Goal: Task Accomplishment & Management: Use online tool/utility

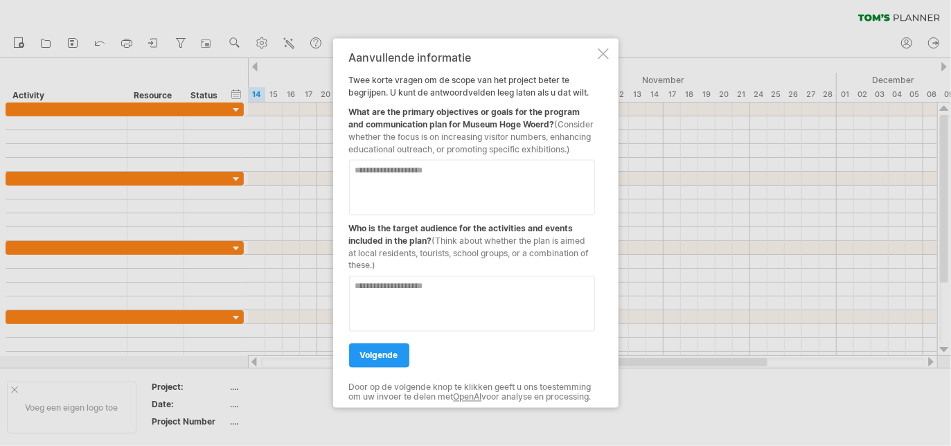
click at [496, 293] on textarea at bounding box center [472, 303] width 246 height 55
type textarea "**********"
click at [402, 186] on textarea at bounding box center [472, 187] width 246 height 55
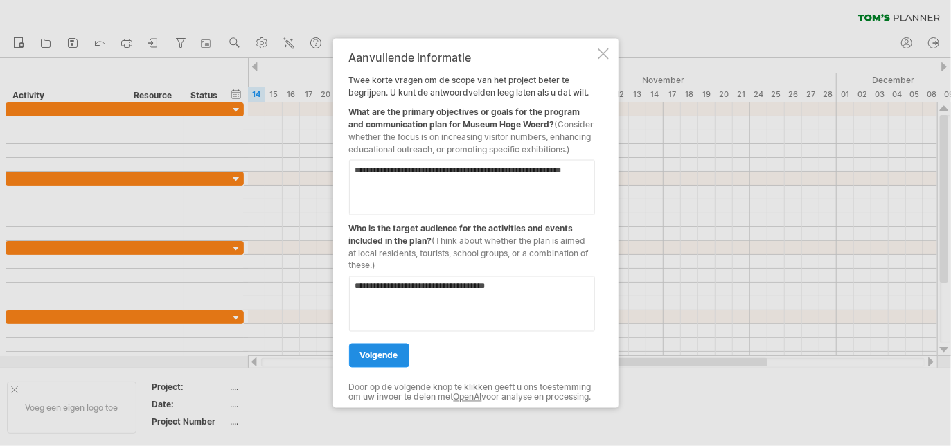
type textarea "**********"
click at [383, 354] on span "volgende" at bounding box center [379, 356] width 38 height 10
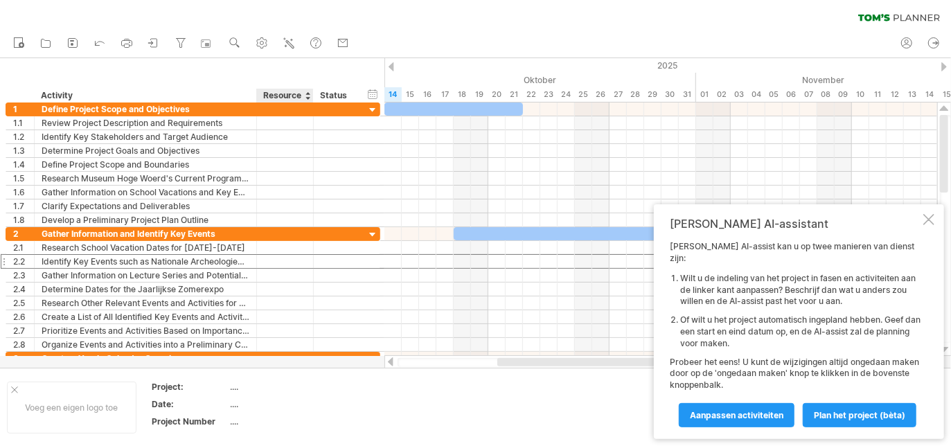
click at [279, 91] on div "Resource" at bounding box center [284, 96] width 42 height 14
click at [935, 229] on div "[PERSON_NAME] AI-assistant [PERSON_NAME] AI-assist kan u op twee manieren van d…" at bounding box center [799, 321] width 290 height 235
click at [249, 81] on div "verberg start/eind/duur toon start/eind/duur ******** Activity ******** Resourc…" at bounding box center [192, 80] width 385 height 44
click at [46, 45] on icon at bounding box center [46, 43] width 14 height 14
type input "**********"
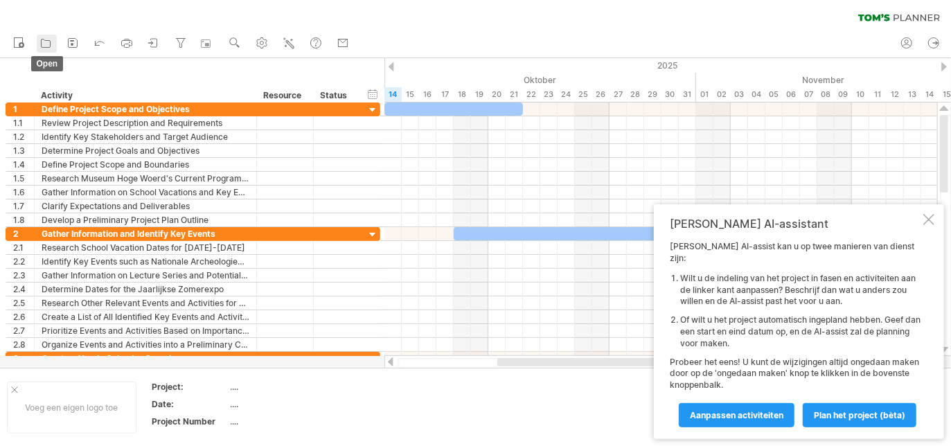
type input "**********"
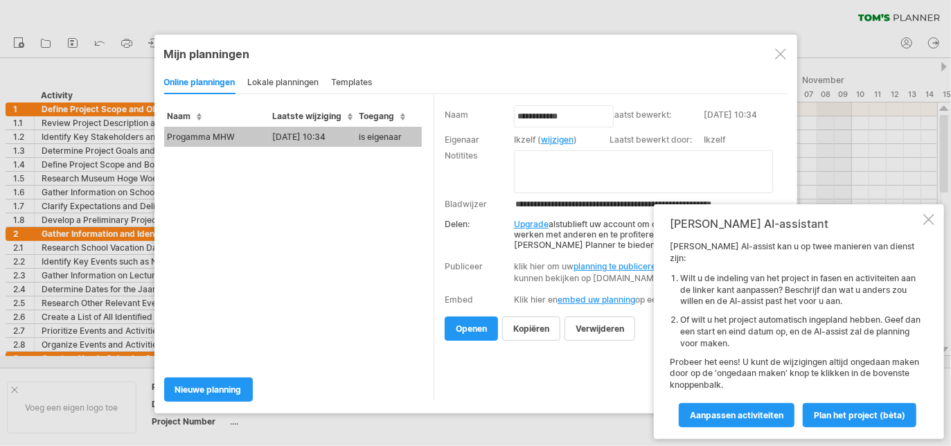
click at [206, 136] on td "Progamma MHW" at bounding box center [216, 137] width 105 height 20
click at [206, 136] on div "Probeert verbinding te maken met [DOMAIN_NAME] Opnieuw verbonden 0% wissen filt…" at bounding box center [475, 223] width 951 height 446
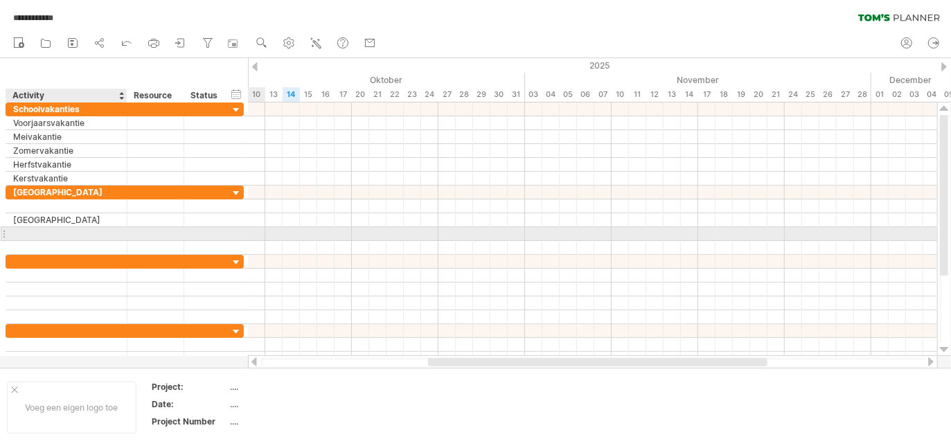
click at [36, 230] on div at bounding box center [66, 233] width 107 height 13
click at [36, 230] on input "text" at bounding box center [66, 233] width 107 height 13
type input "**********"
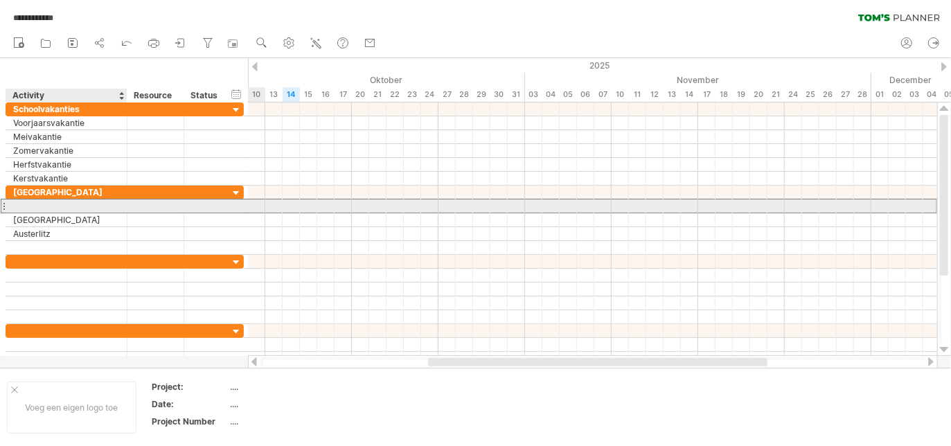
click at [38, 205] on div at bounding box center [66, 206] width 107 height 13
click at [0, 0] on input "text" at bounding box center [0, 0] width 0 height 0
type input "**********"
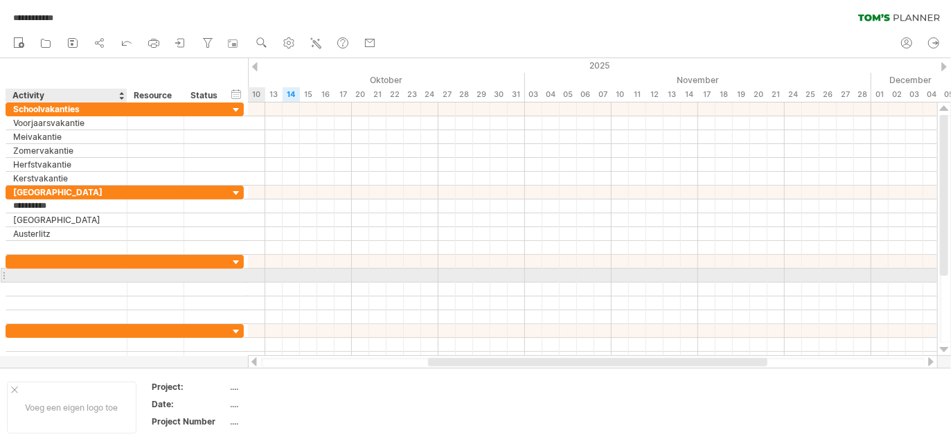
click at [25, 276] on div at bounding box center [66, 275] width 107 height 13
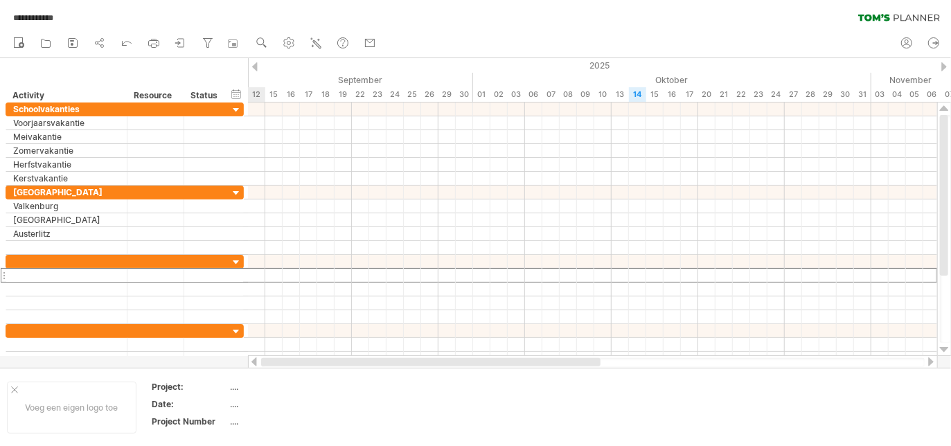
drag, startPoint x: 453, startPoint y: 361, endPoint x: 254, endPoint y: 362, distance: 198.9
click at [254, 362] on div at bounding box center [593, 362] width 690 height 14
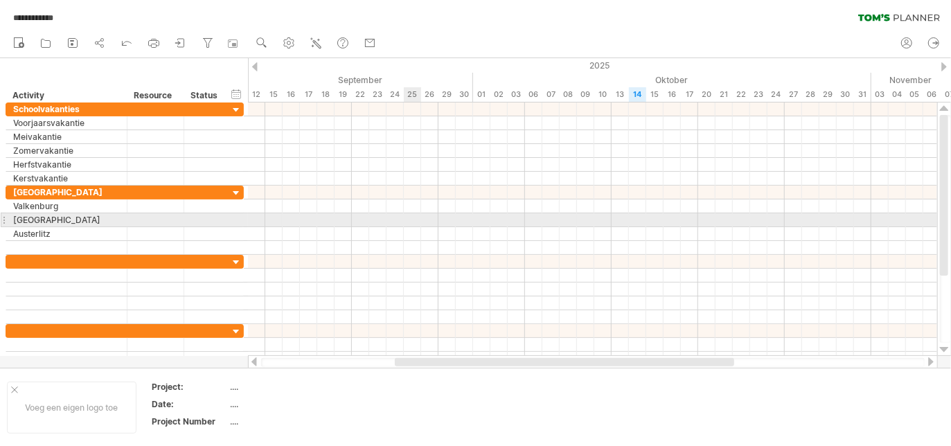
click at [412, 218] on div at bounding box center [592, 220] width 689 height 14
click at [414, 218] on div at bounding box center [592, 220] width 689 height 14
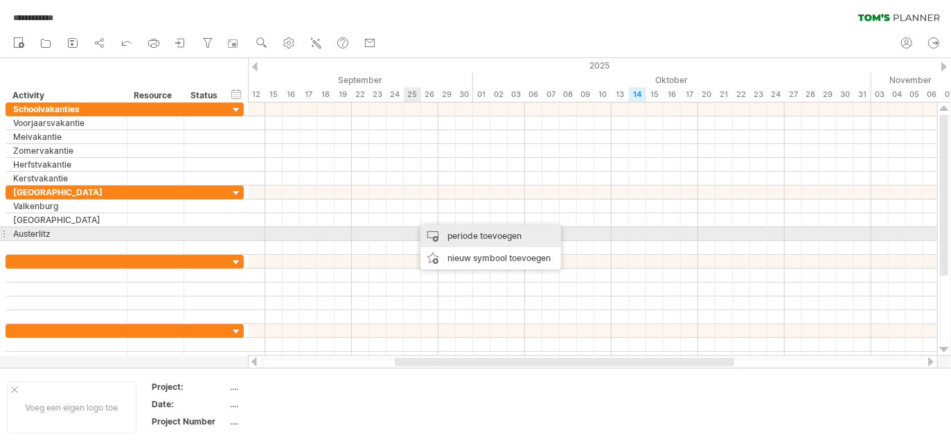
click at [424, 231] on div "periode toevoegen" at bounding box center [491, 236] width 141 height 22
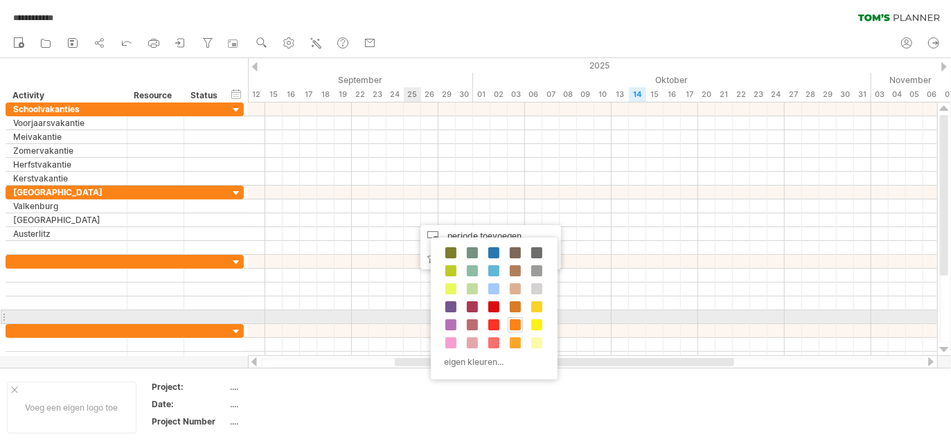
click at [513, 321] on span at bounding box center [515, 324] width 11 height 11
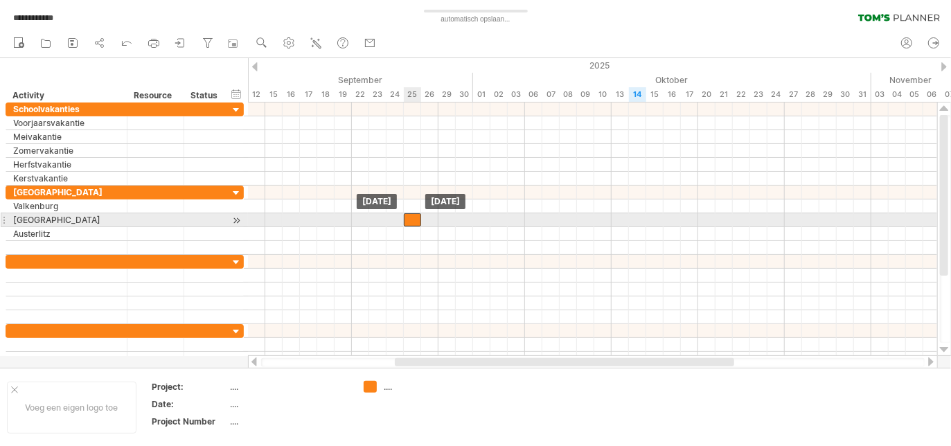
drag, startPoint x: 424, startPoint y: 215, endPoint x: 413, endPoint y: 218, distance: 11.4
click at [413, 218] on div at bounding box center [412, 219] width 17 height 13
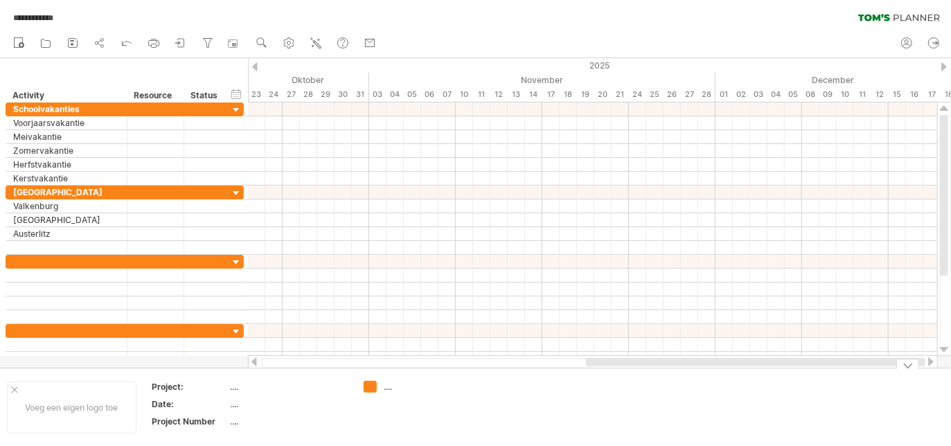
drag, startPoint x: 515, startPoint y: 363, endPoint x: 764, endPoint y: 375, distance: 249.7
click at [764, 375] on div "**********" at bounding box center [475, 223] width 951 height 446
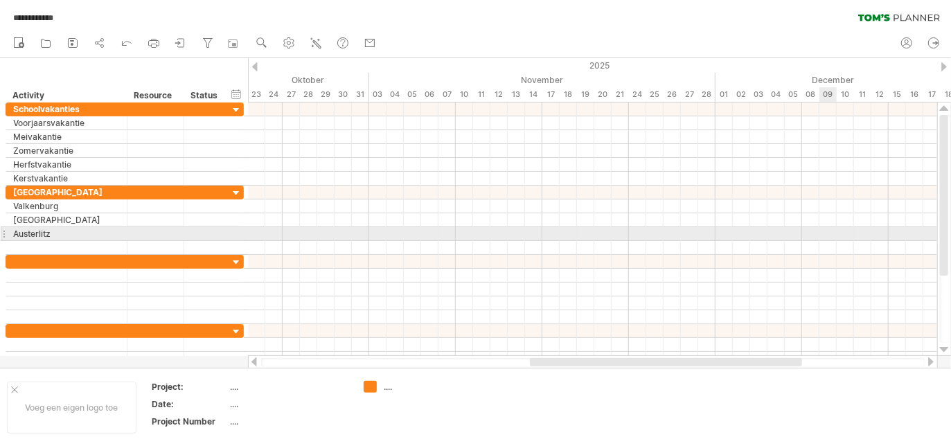
click at [825, 234] on div at bounding box center [592, 234] width 689 height 14
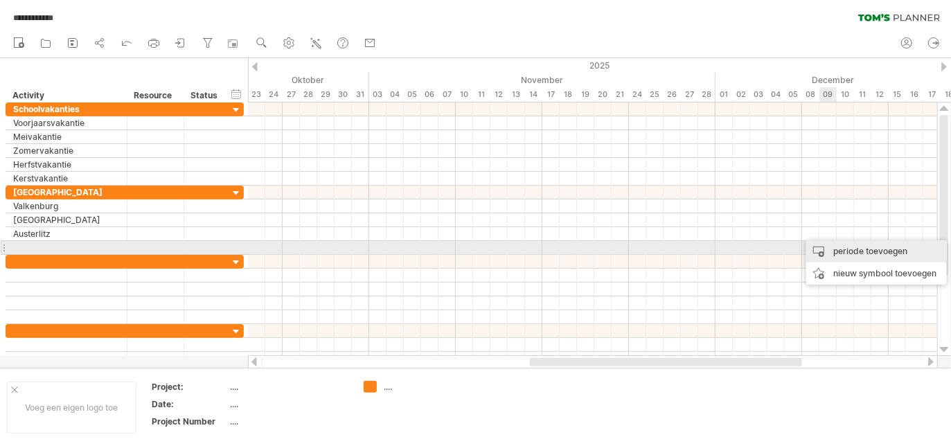
click at [834, 246] on div "periode toevoegen" at bounding box center [877, 251] width 141 height 22
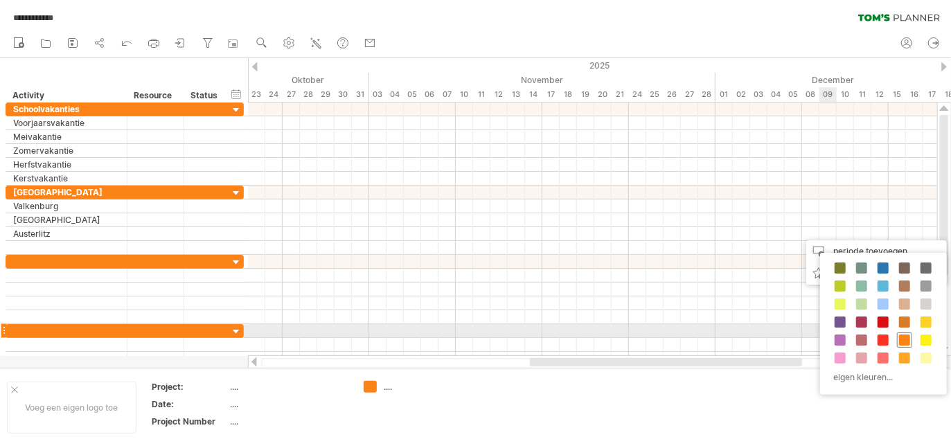
click at [903, 335] on span at bounding box center [904, 340] width 11 height 11
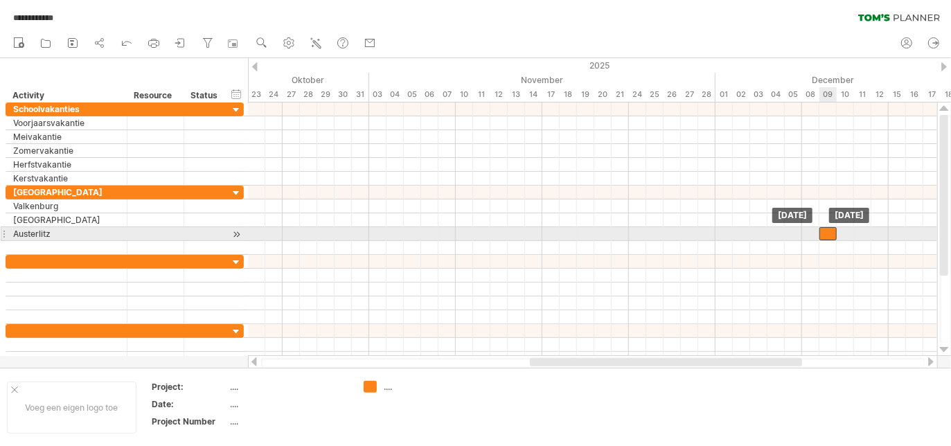
drag, startPoint x: 835, startPoint y: 232, endPoint x: 825, endPoint y: 232, distance: 10.4
click at [825, 232] on div at bounding box center [828, 233] width 17 height 13
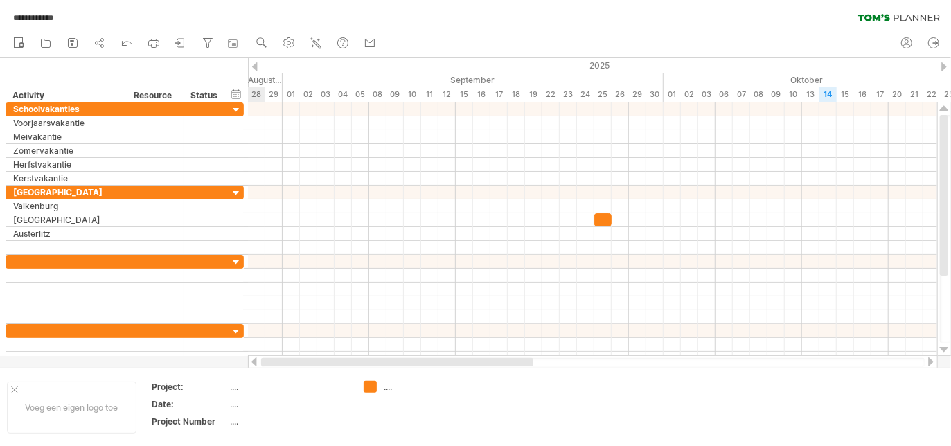
drag, startPoint x: 594, startPoint y: 364, endPoint x: 312, endPoint y: 363, distance: 281.3
click at [312, 363] on div at bounding box center [397, 362] width 272 height 8
drag, startPoint x: 398, startPoint y: 361, endPoint x: 283, endPoint y: 369, distance: 115.3
click at [283, 369] on div "**********" at bounding box center [475, 223] width 951 height 446
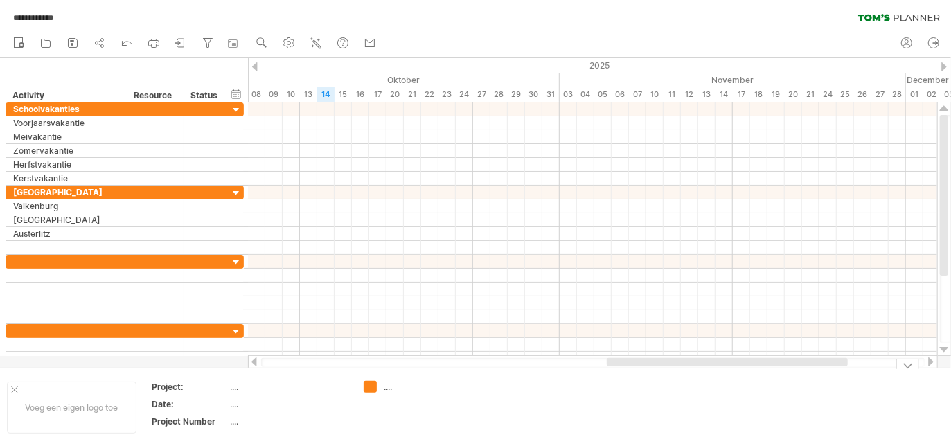
drag, startPoint x: 410, startPoint y: 363, endPoint x: 654, endPoint y: 369, distance: 244.0
click at [654, 369] on div "**********" at bounding box center [475, 223] width 951 height 446
click at [72, 39] on icon at bounding box center [73, 43] width 9 height 9
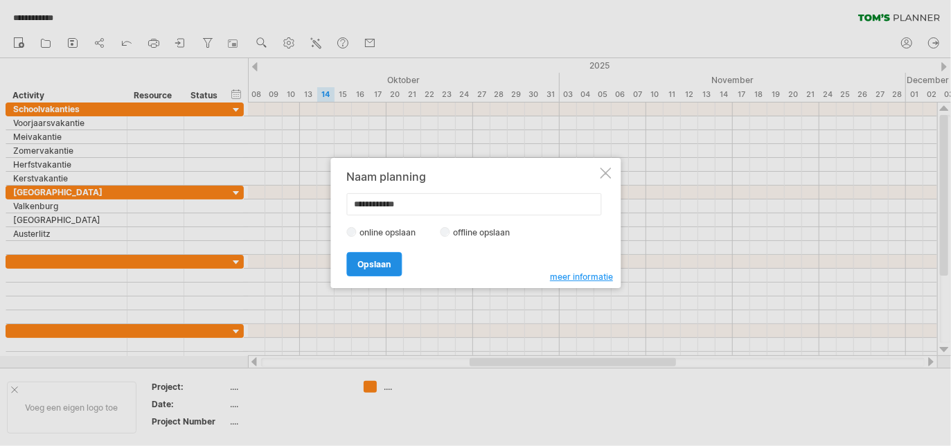
click at [369, 266] on span "Opslaan" at bounding box center [374, 264] width 33 height 10
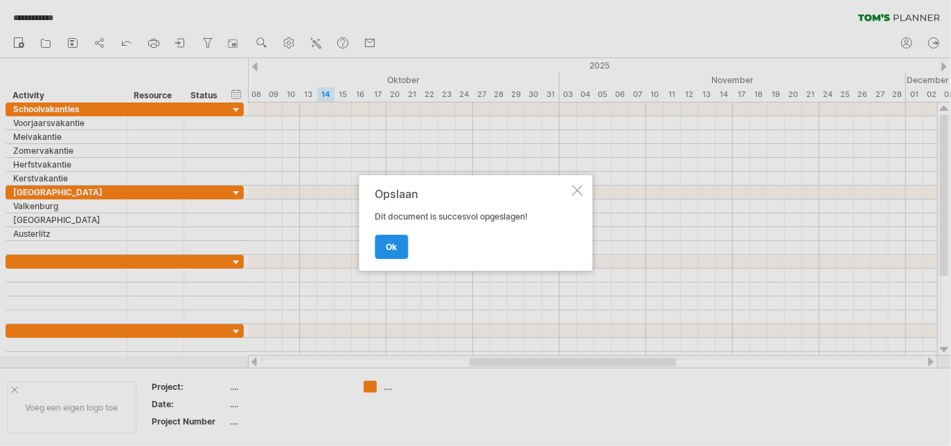
click at [396, 248] on span "ok" at bounding box center [391, 247] width 11 height 10
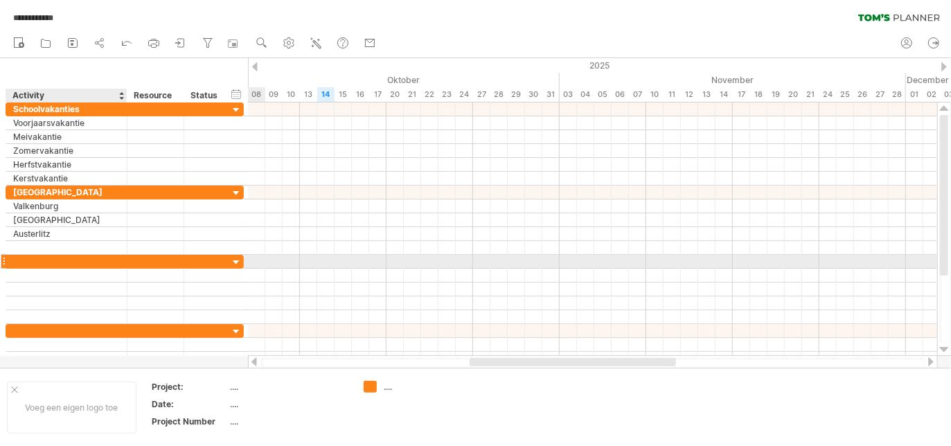
click at [49, 259] on div at bounding box center [66, 261] width 107 height 13
click at [49, 259] on input "text" at bounding box center [66, 261] width 107 height 13
type input "*********"
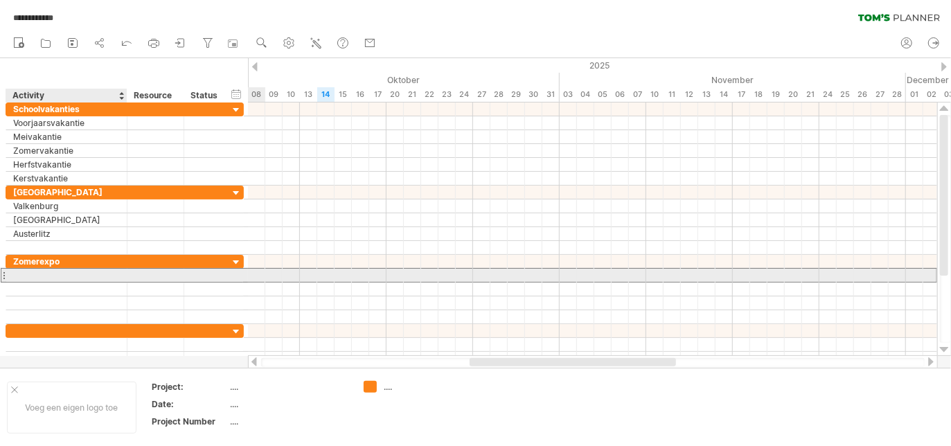
click at [71, 275] on div at bounding box center [66, 275] width 107 height 13
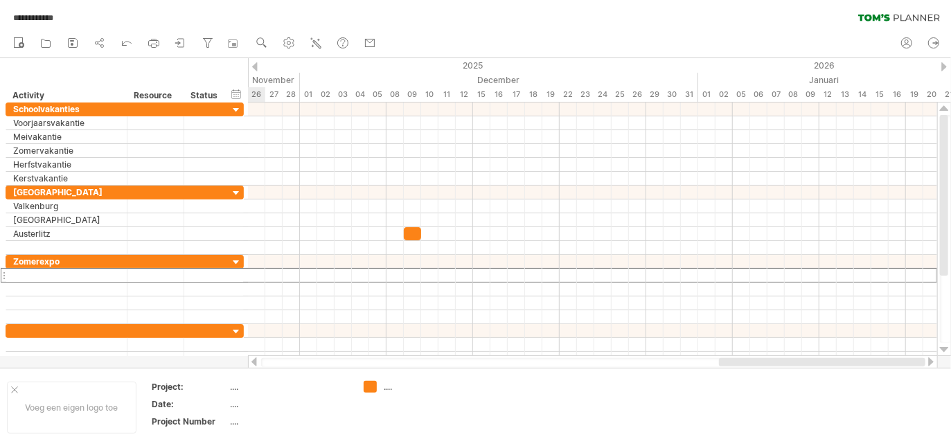
drag, startPoint x: 479, startPoint y: 361, endPoint x: 862, endPoint y: 365, distance: 382.5
click at [862, 365] on div at bounding box center [822, 362] width 206 height 8
click at [320, 100] on div "tijdlijn instellingen" at bounding box center [326, 99] width 108 height 22
select select "*"
select select "**"
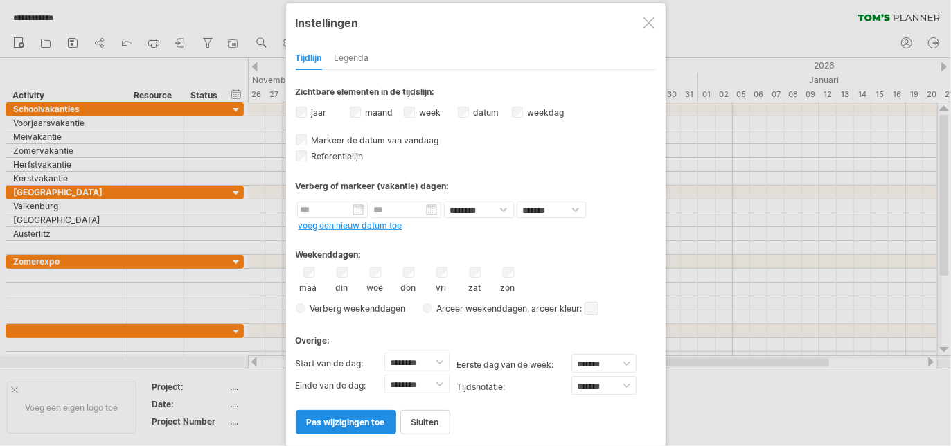
click at [346, 417] on span "pas wijzigingen toe" at bounding box center [346, 422] width 78 height 10
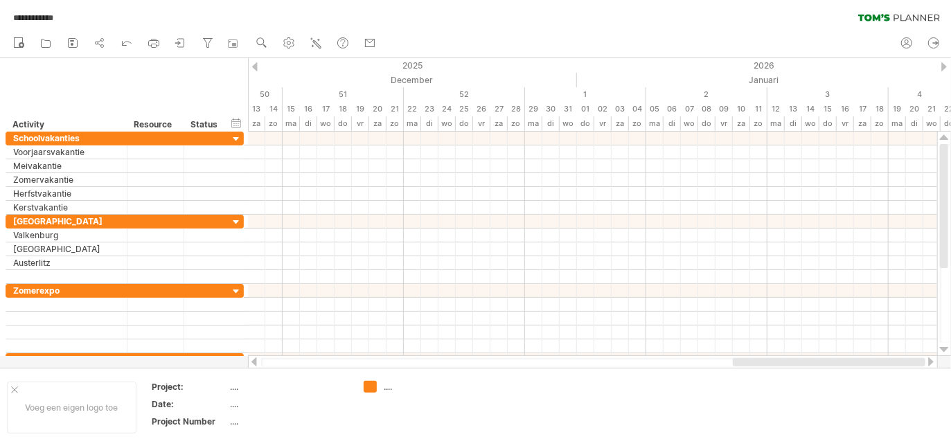
drag, startPoint x: 705, startPoint y: 362, endPoint x: 809, endPoint y: 361, distance: 104.6
click at [809, 361] on div at bounding box center [829, 362] width 193 height 8
click at [942, 64] on div at bounding box center [945, 66] width 6 height 9
click at [944, 63] on div at bounding box center [945, 66] width 6 height 9
click at [944, 64] on div at bounding box center [945, 66] width 6 height 9
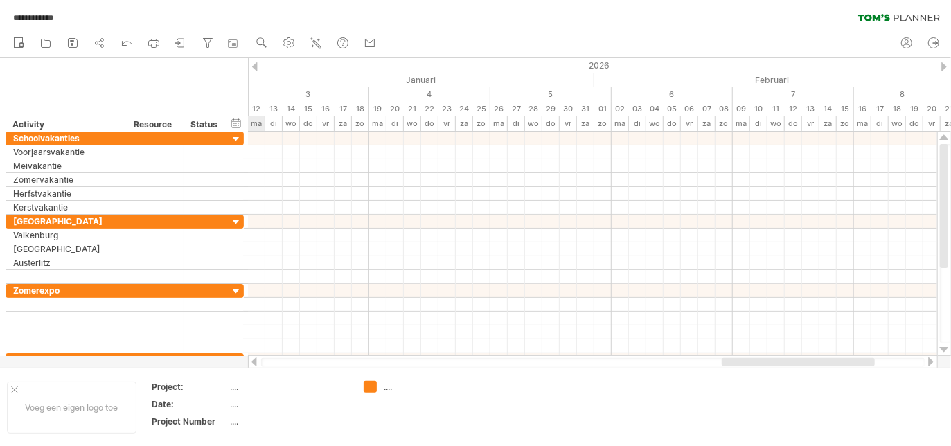
click at [944, 64] on div at bounding box center [945, 66] width 6 height 9
click at [945, 64] on div at bounding box center [945, 66] width 6 height 9
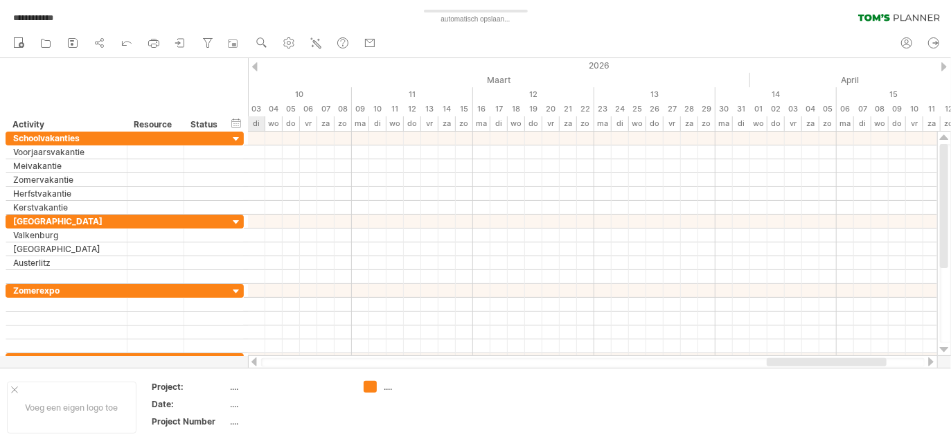
click at [945, 64] on div at bounding box center [945, 66] width 6 height 9
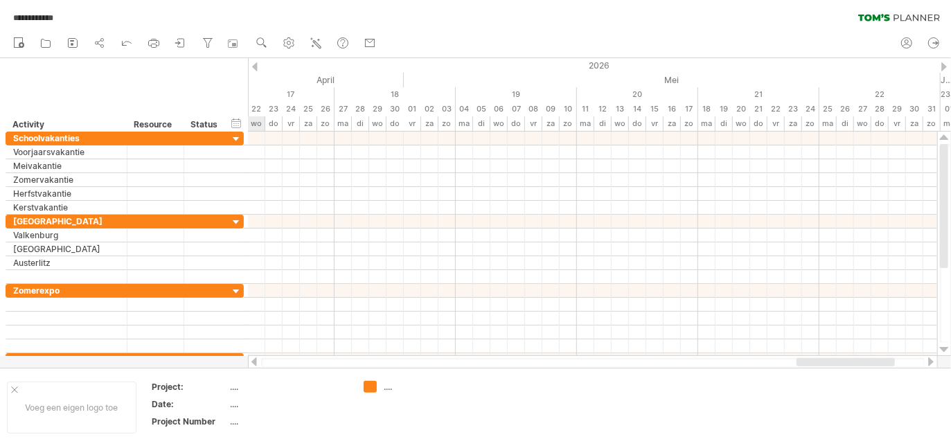
click at [946, 66] on div at bounding box center [945, 66] width 6 height 9
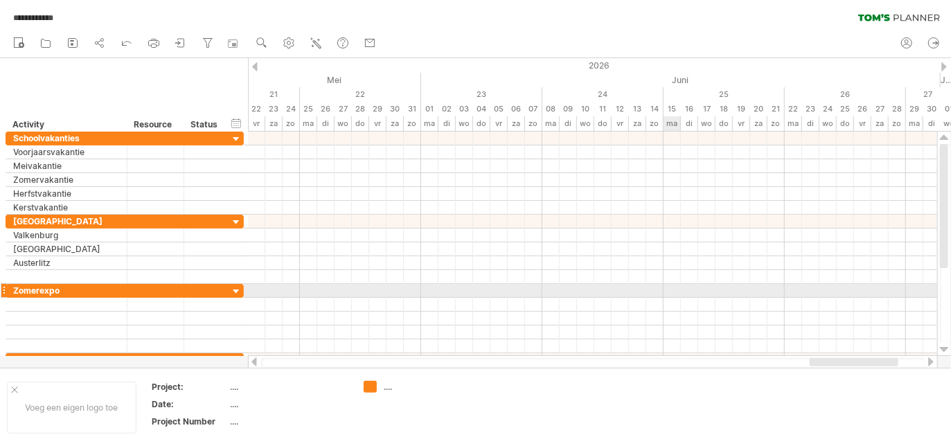
click at [669, 289] on div at bounding box center [592, 291] width 689 height 14
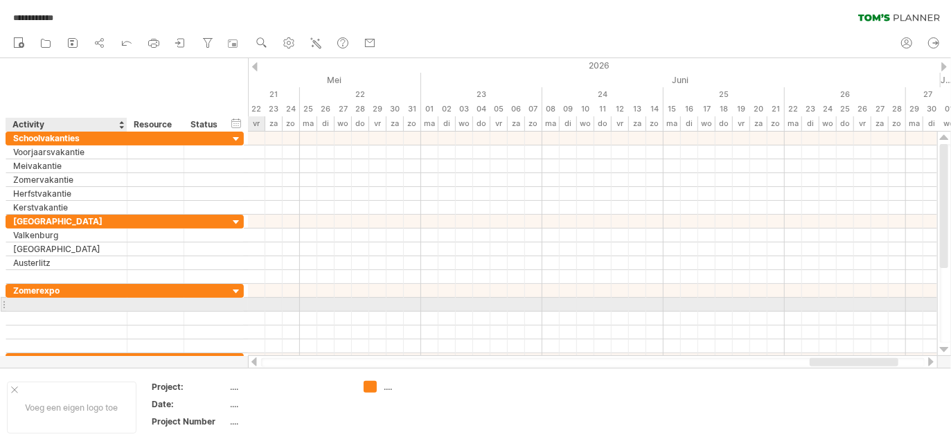
click at [76, 303] on div at bounding box center [66, 304] width 107 height 13
type input "********"
click at [669, 301] on div at bounding box center [592, 304] width 689 height 15
click at [669, 301] on div at bounding box center [592, 305] width 689 height 14
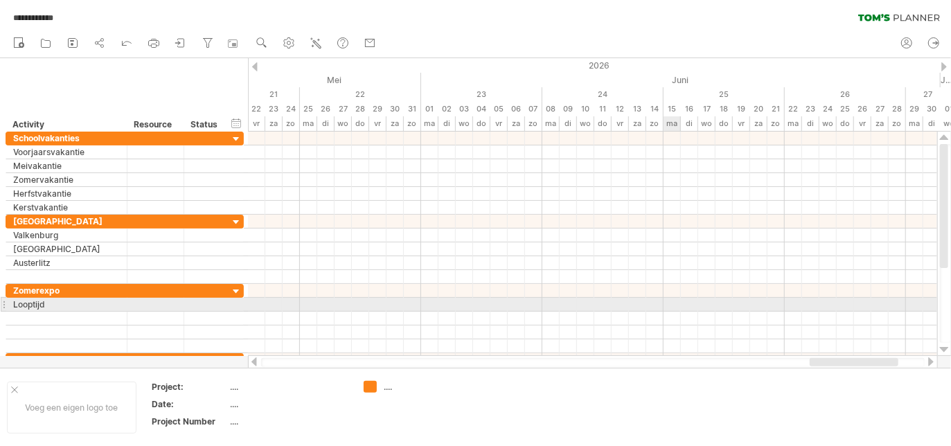
click at [669, 301] on div at bounding box center [592, 305] width 689 height 14
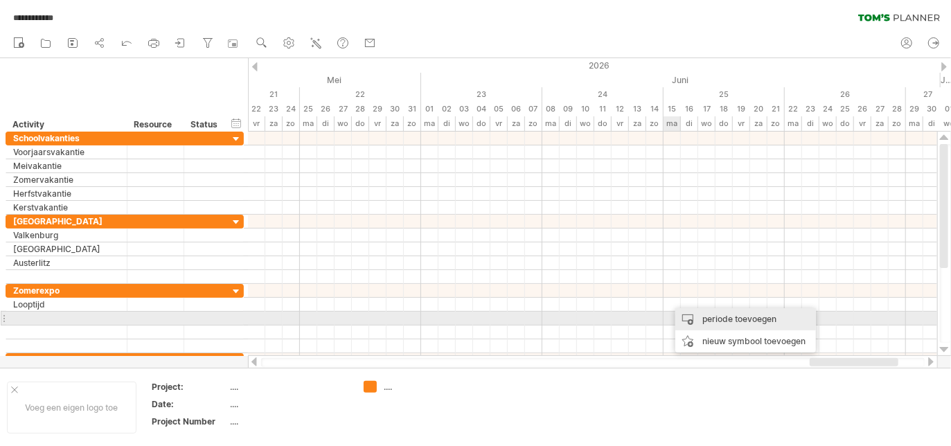
click at [698, 313] on div "periode toevoegen" at bounding box center [746, 319] width 141 height 22
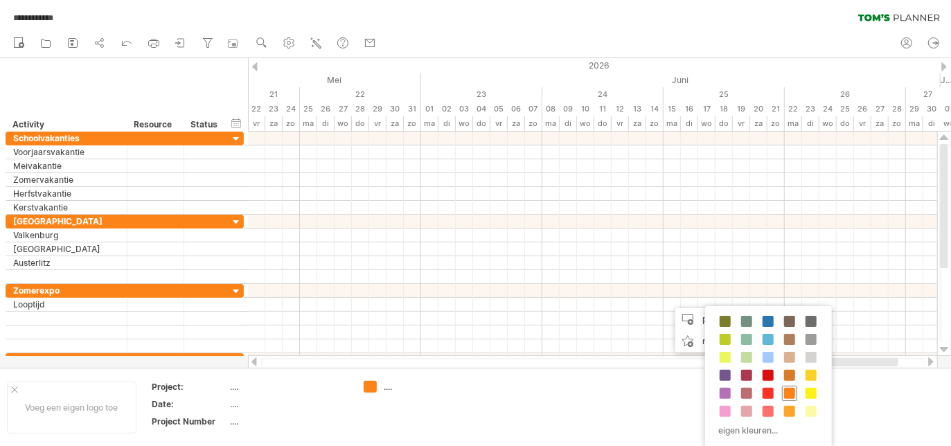
click at [788, 386] on div at bounding box center [789, 393] width 15 height 15
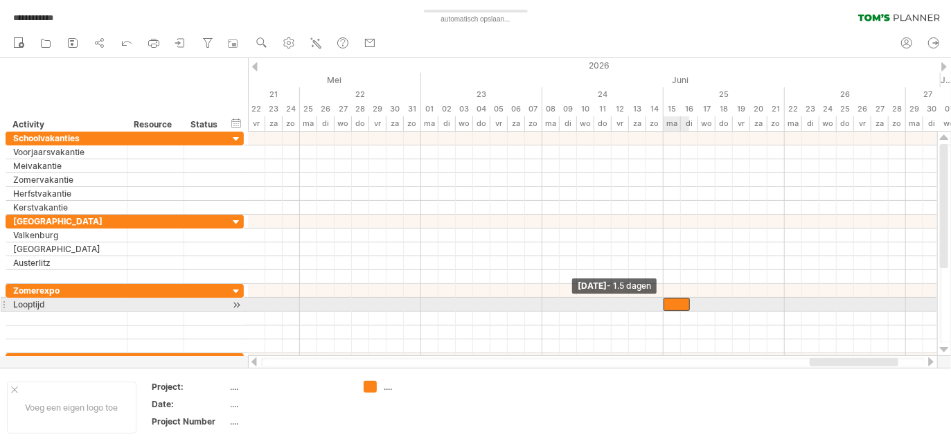
drag, startPoint x: 671, startPoint y: 301, endPoint x: 664, endPoint y: 303, distance: 7.1
click at [664, 303] on span at bounding box center [664, 304] width 6 height 13
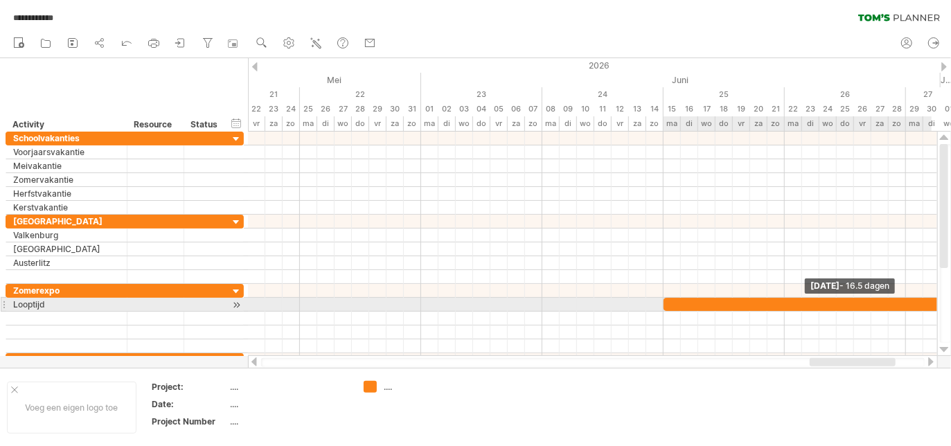
drag, startPoint x: 691, startPoint y: 306, endPoint x: 976, endPoint y: 299, distance: 284.1
click at [951, 299] on html "**********" at bounding box center [475, 224] width 951 height 449
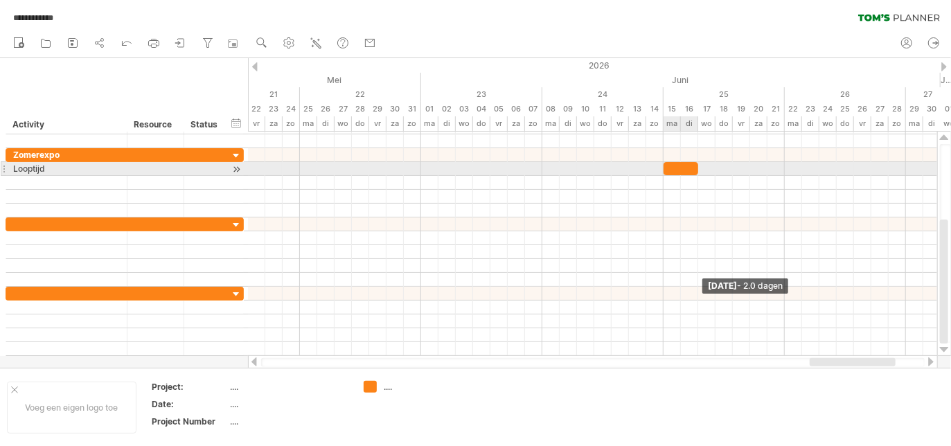
click at [698, 167] on span at bounding box center [699, 168] width 6 height 13
click at [678, 171] on div at bounding box center [681, 168] width 35 height 13
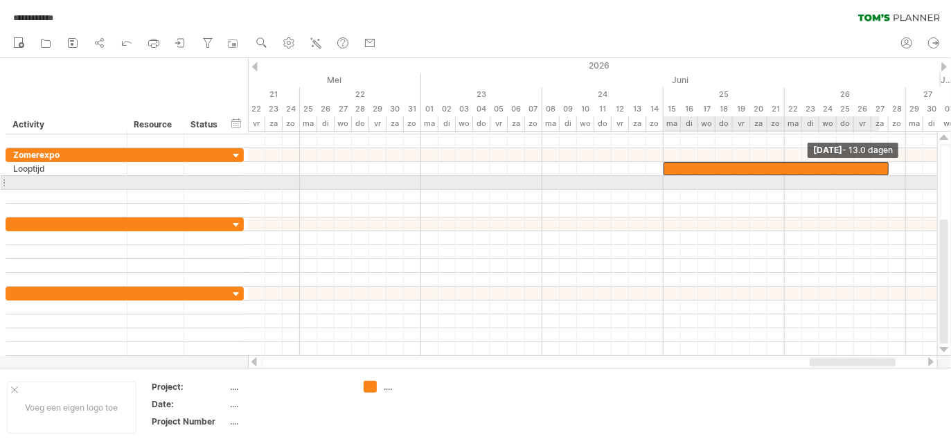
drag, startPoint x: 700, startPoint y: 166, endPoint x: 887, endPoint y: 184, distance: 187.3
click at [887, 184] on div "[DATE] - 13.0 dagen [DATE]" at bounding box center [592, 244] width 689 height 224
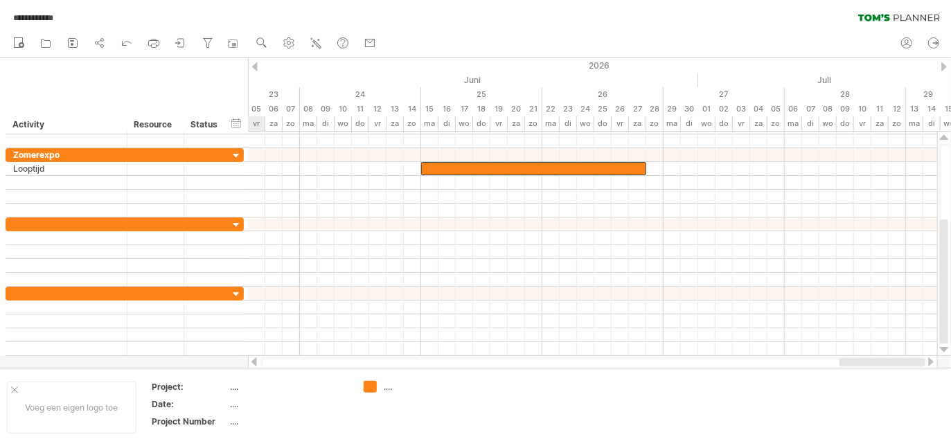
drag, startPoint x: 863, startPoint y: 360, endPoint x: 925, endPoint y: 361, distance: 61.7
click at [923, 361] on div at bounding box center [883, 362] width 86 height 8
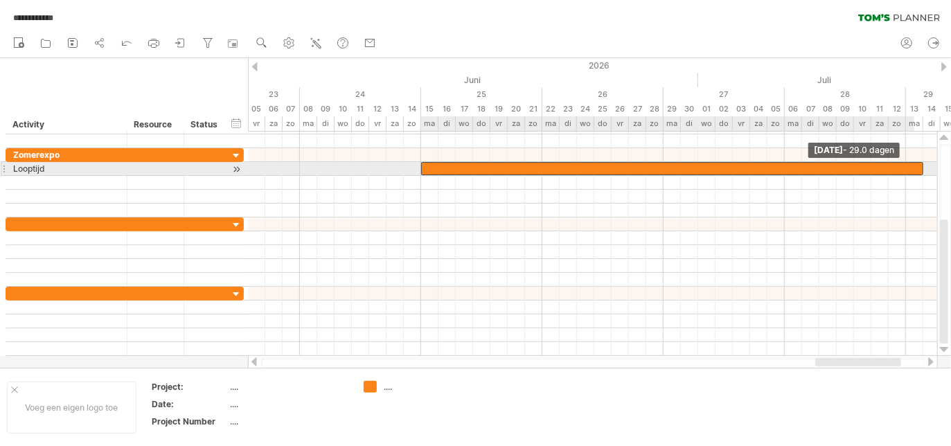
drag, startPoint x: 649, startPoint y: 169, endPoint x: 931, endPoint y: 173, distance: 282.0
click at [926, 173] on span at bounding box center [924, 168] width 6 height 13
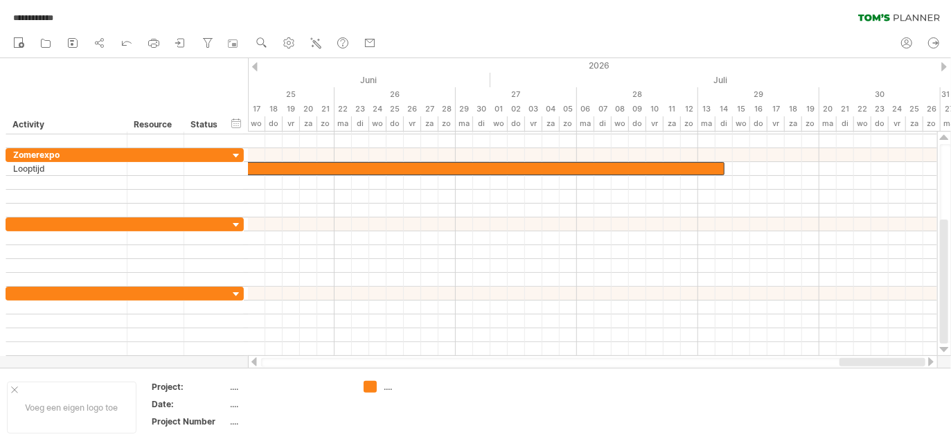
drag, startPoint x: 853, startPoint y: 363, endPoint x: 918, endPoint y: 361, distance: 65.2
click at [918, 362] on div at bounding box center [883, 362] width 86 height 8
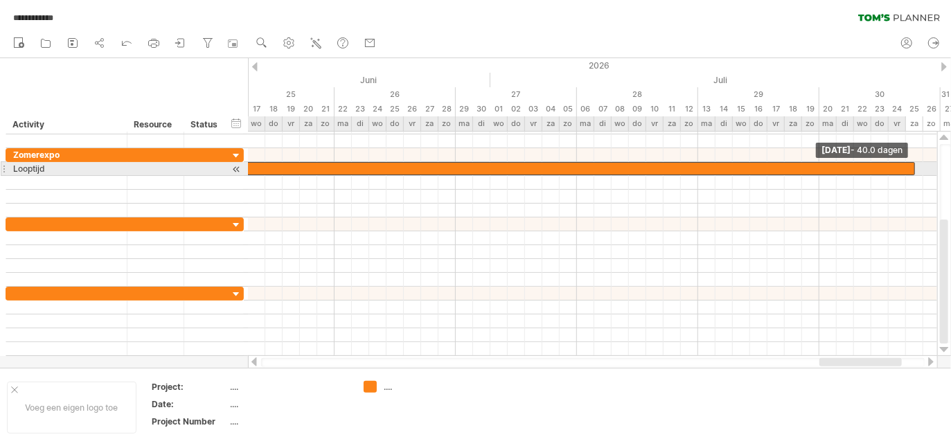
drag, startPoint x: 726, startPoint y: 167, endPoint x: 926, endPoint y: 168, distance: 199.6
click at [918, 168] on span at bounding box center [916, 168] width 6 height 13
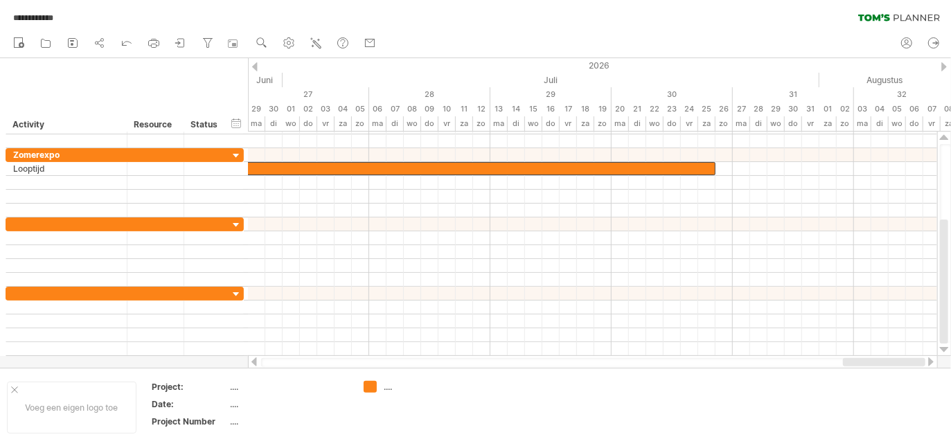
drag, startPoint x: 867, startPoint y: 359, endPoint x: 920, endPoint y: 362, distance: 53.5
click at [920, 362] on div at bounding box center [884, 362] width 82 height 8
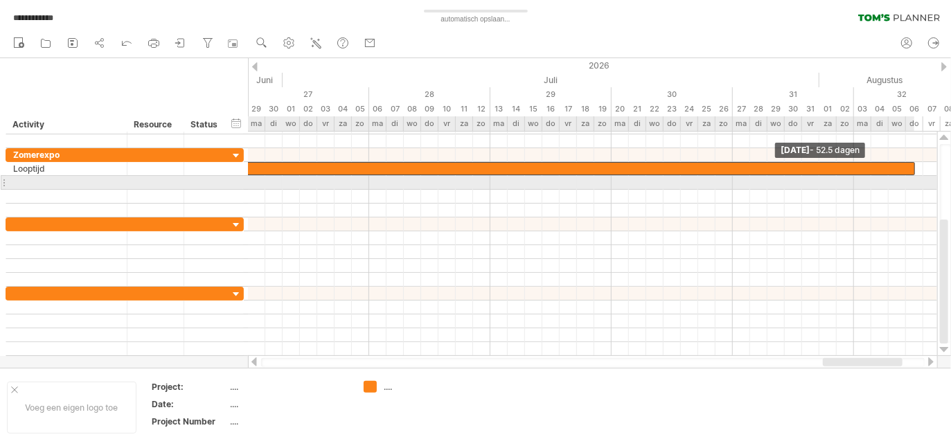
drag, startPoint x: 714, startPoint y: 167, endPoint x: 924, endPoint y: 187, distance: 210.9
click at [924, 187] on div "[DATE] - 52.5 dagen [DATE]" at bounding box center [592, 244] width 689 height 224
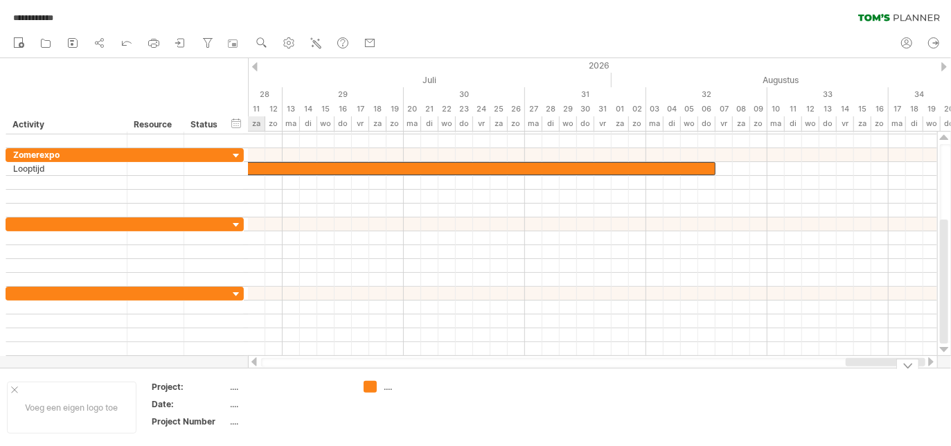
drag, startPoint x: 850, startPoint y: 362, endPoint x: 942, endPoint y: 369, distance: 92.4
click at [942, 369] on div "**********" at bounding box center [475, 223] width 951 height 446
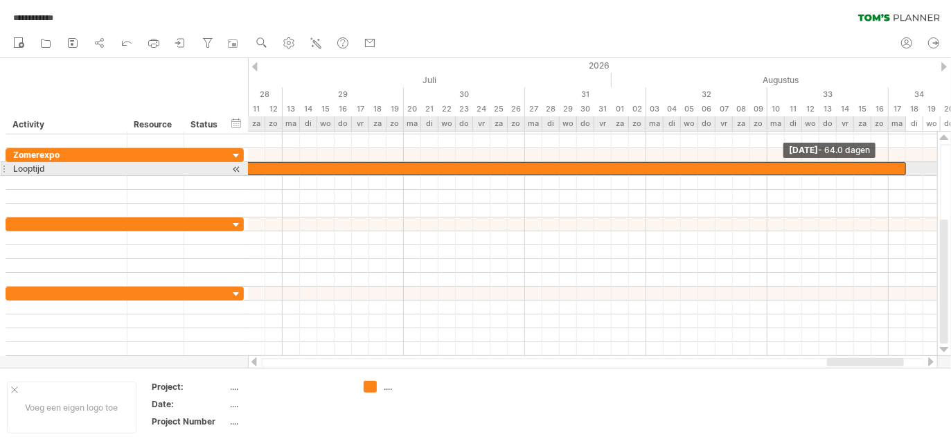
drag, startPoint x: 716, startPoint y: 169, endPoint x: 924, endPoint y: 179, distance: 208.1
click at [924, 179] on div "[DATE] - 64.0 dagen [DATE]" at bounding box center [592, 244] width 689 height 224
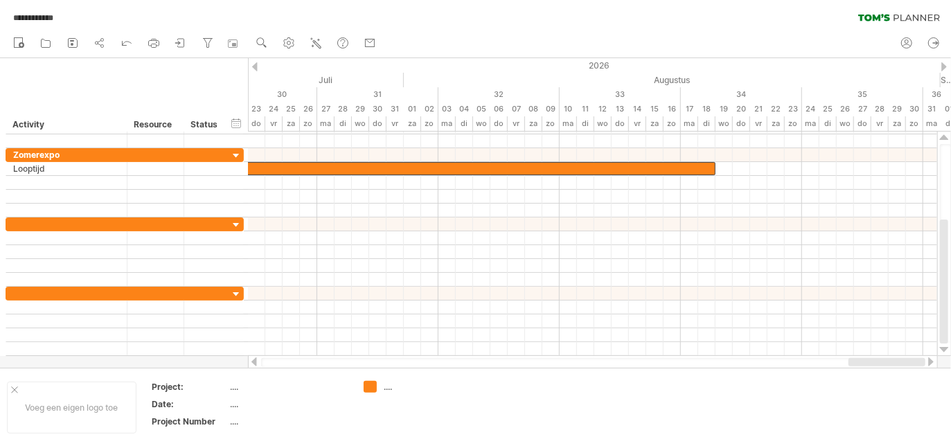
drag, startPoint x: 857, startPoint y: 364, endPoint x: 916, endPoint y: 363, distance: 58.9
click at [916, 363] on div at bounding box center [887, 362] width 77 height 8
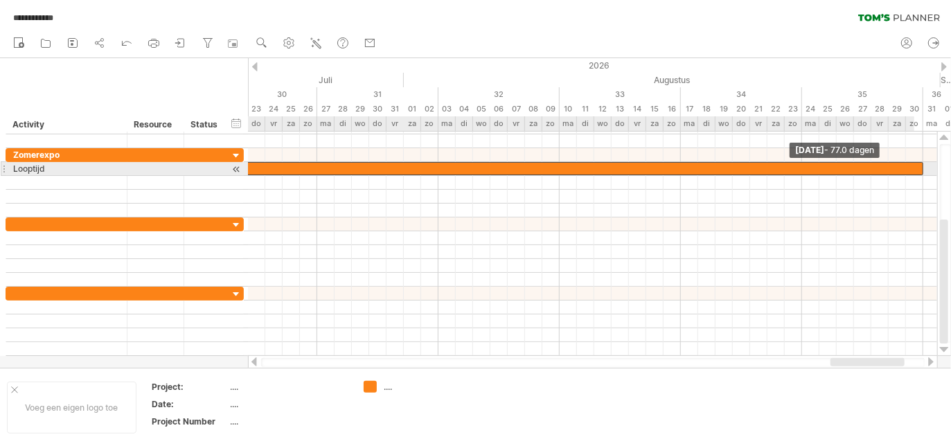
drag, startPoint x: 714, startPoint y: 168, endPoint x: 933, endPoint y: 171, distance: 219.0
click at [926, 171] on span at bounding box center [924, 168] width 6 height 13
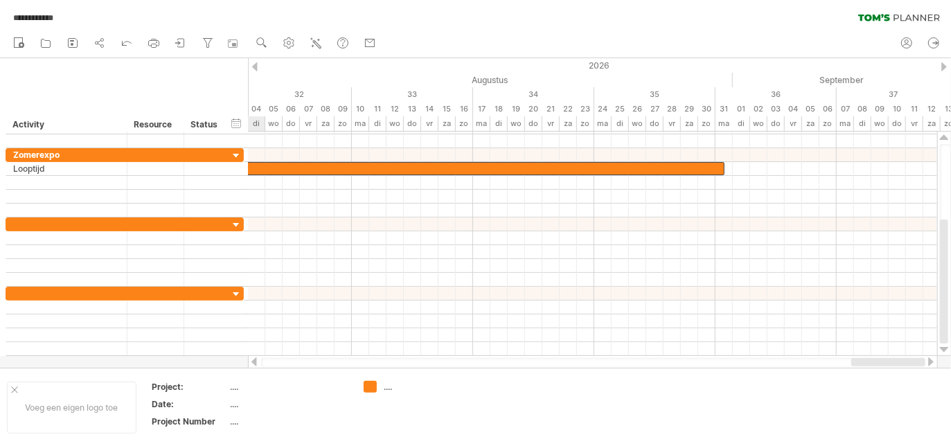
drag, startPoint x: 860, startPoint y: 364, endPoint x: 935, endPoint y: 365, distance: 74.8
click at [935, 365] on div at bounding box center [593, 362] width 690 height 14
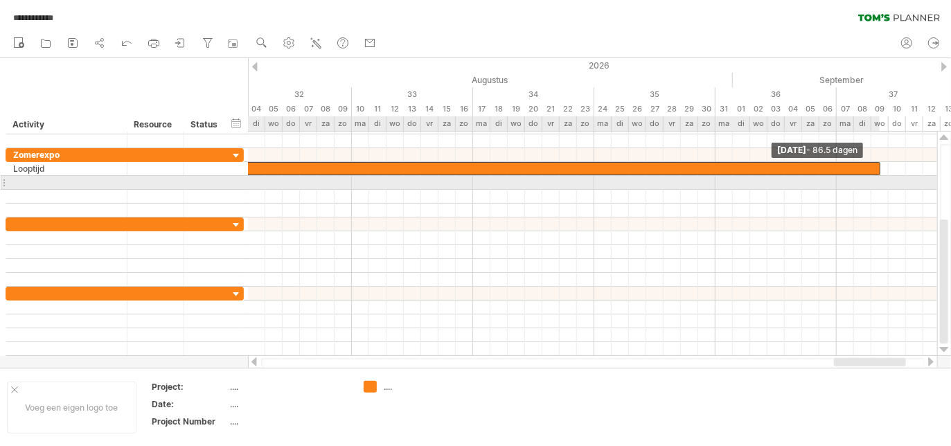
drag, startPoint x: 725, startPoint y: 167, endPoint x: 885, endPoint y: 177, distance: 159.7
click at [884, 177] on div "[DATE] - 86.5 dagen [DATE]" at bounding box center [592, 244] width 689 height 224
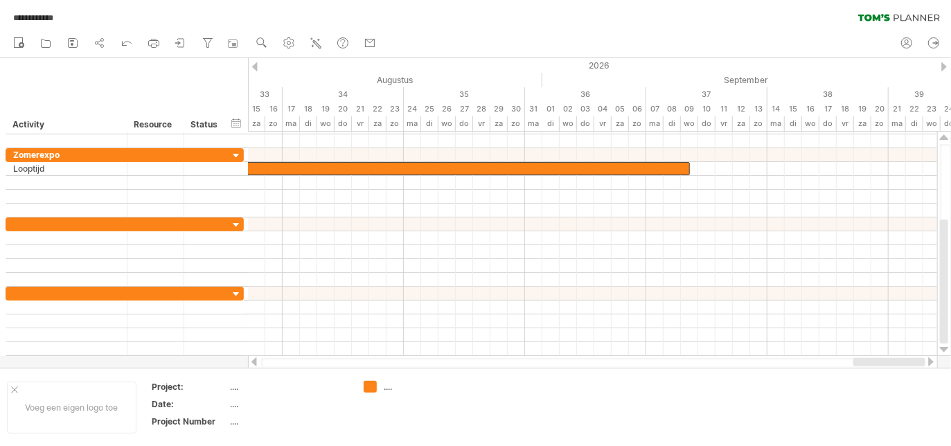
drag, startPoint x: 851, startPoint y: 364, endPoint x: 929, endPoint y: 363, distance: 78.3
click at [929, 363] on div at bounding box center [593, 362] width 690 height 14
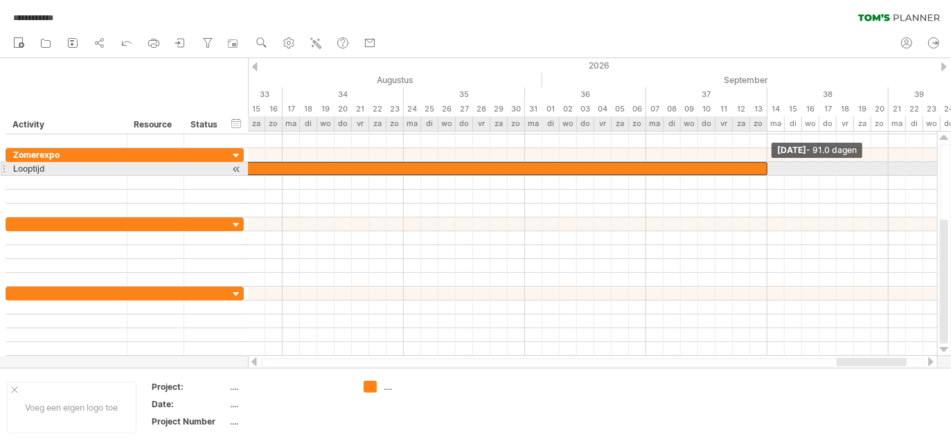
drag, startPoint x: 689, startPoint y: 168, endPoint x: 770, endPoint y: 169, distance: 81.1
click at [770, 169] on span at bounding box center [768, 168] width 6 height 13
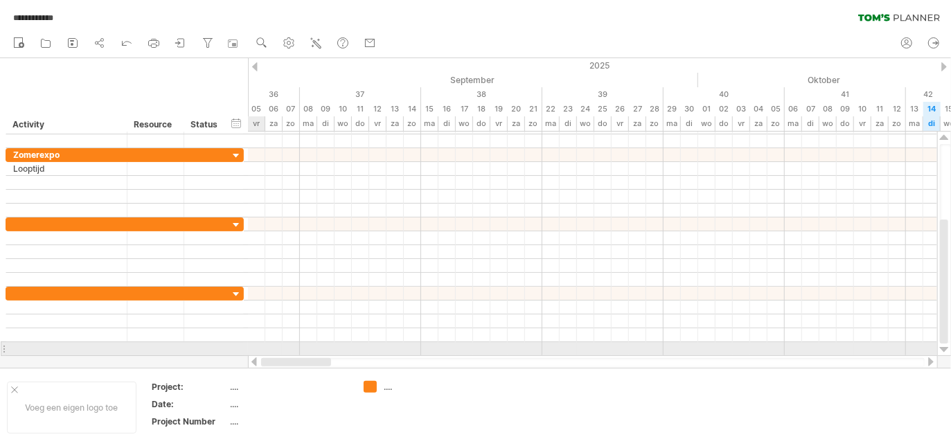
drag, startPoint x: 851, startPoint y: 360, endPoint x: 239, endPoint y: 350, distance: 611.9
click at [239, 350] on div "**********" at bounding box center [475, 223] width 951 height 446
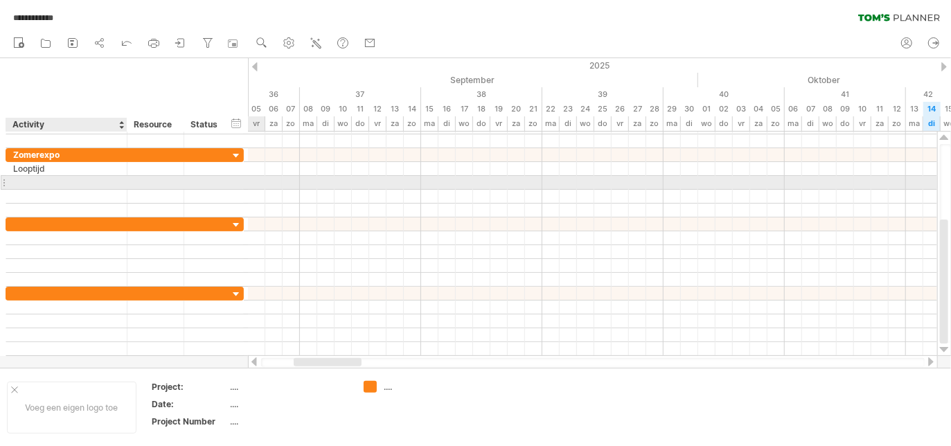
click at [24, 180] on div at bounding box center [66, 182] width 107 height 13
click at [24, 180] on input "text" at bounding box center [66, 182] width 107 height 13
type input "*******"
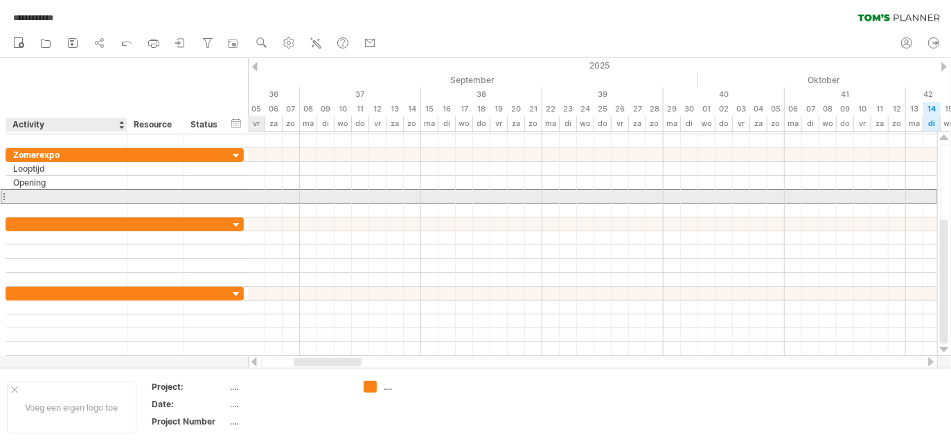
click at [42, 193] on div at bounding box center [66, 196] width 107 height 13
click at [42, 193] on input "text" at bounding box center [66, 196] width 107 height 13
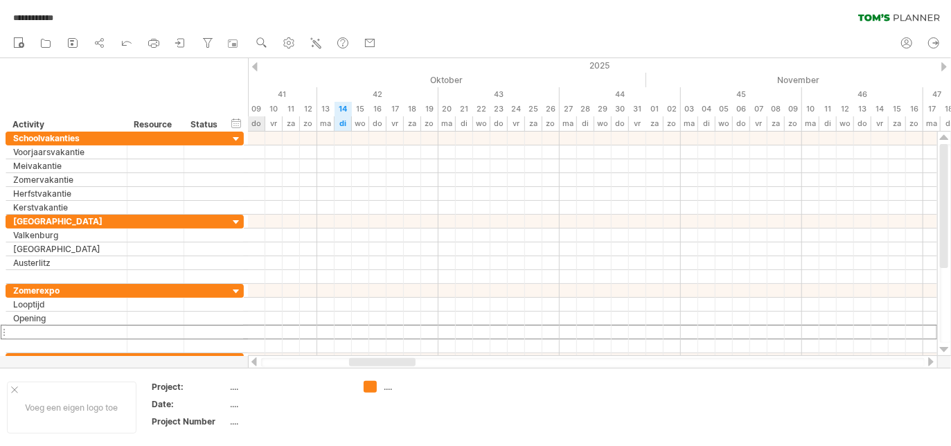
drag, startPoint x: 314, startPoint y: 360, endPoint x: 369, endPoint y: 364, distance: 55.5
click at [369, 364] on div at bounding box center [382, 362] width 67 height 8
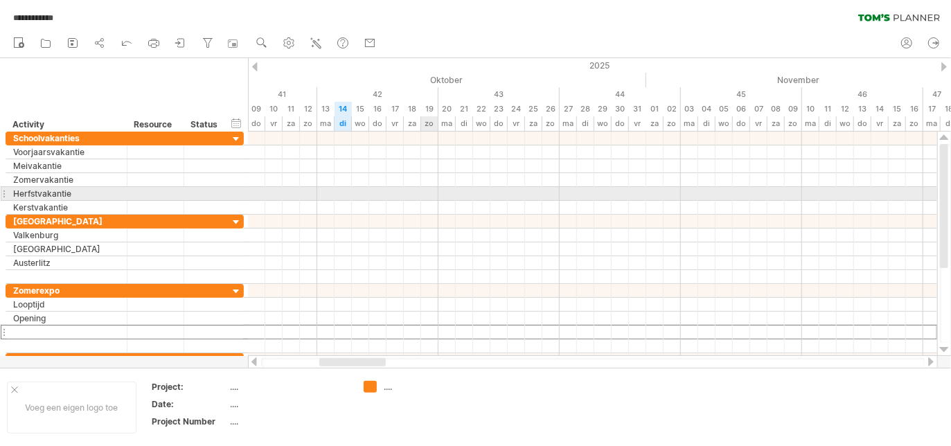
click at [427, 195] on div at bounding box center [592, 194] width 689 height 14
click at [428, 193] on div at bounding box center [592, 194] width 689 height 14
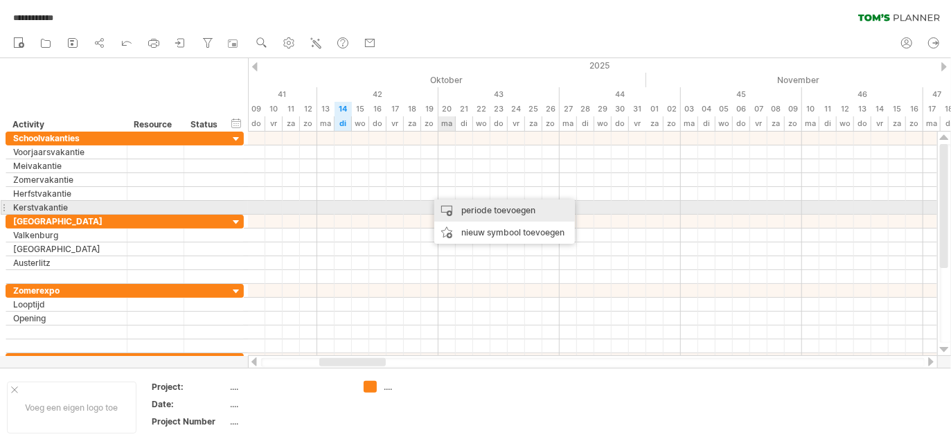
click at [458, 205] on div "periode toevoegen" at bounding box center [504, 211] width 141 height 22
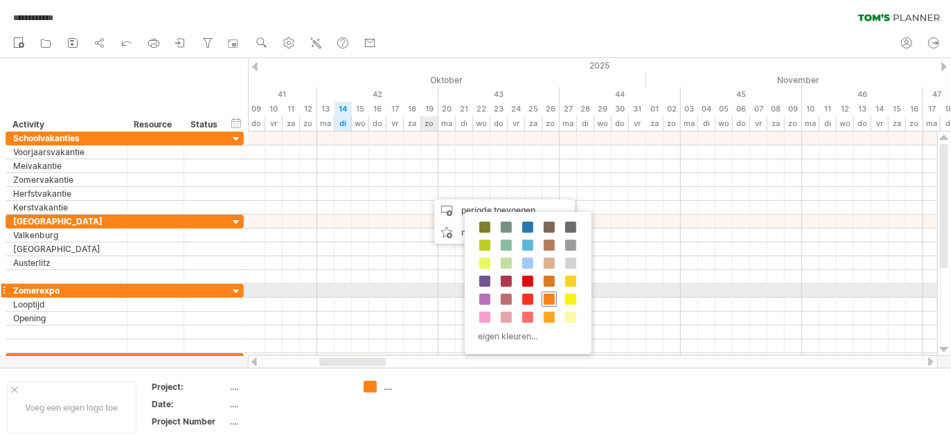
click at [550, 294] on span at bounding box center [549, 299] width 11 height 11
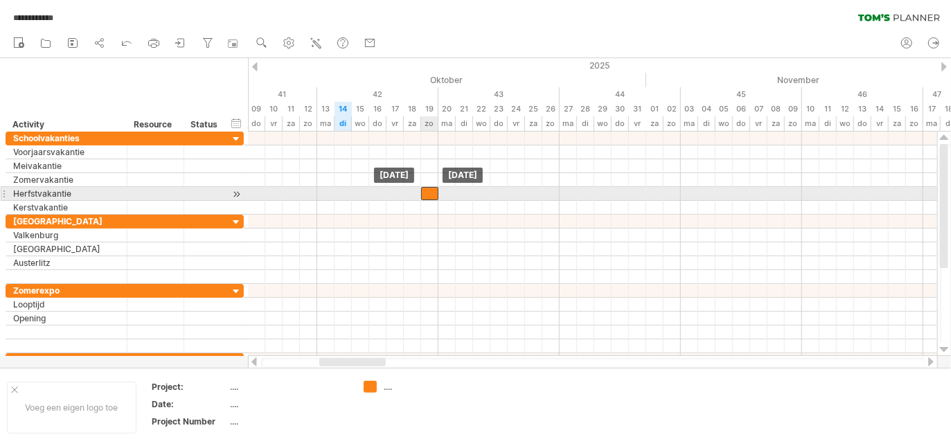
click at [429, 191] on div at bounding box center [429, 193] width 17 height 13
drag, startPoint x: 475, startPoint y: 191, endPoint x: 555, endPoint y: 194, distance: 80.4
click at [555, 194] on div at bounding box center [592, 194] width 689 height 14
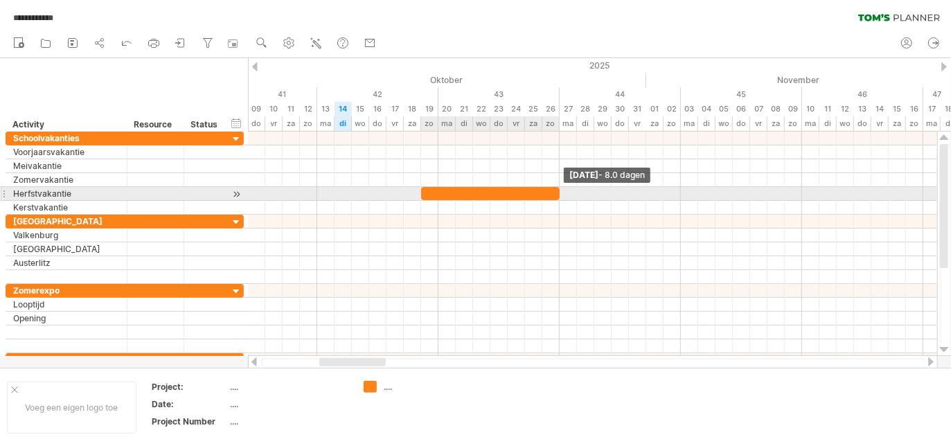
drag, startPoint x: 438, startPoint y: 192, endPoint x: 556, endPoint y: 192, distance: 118.5
click at [557, 192] on span at bounding box center [560, 193] width 6 height 13
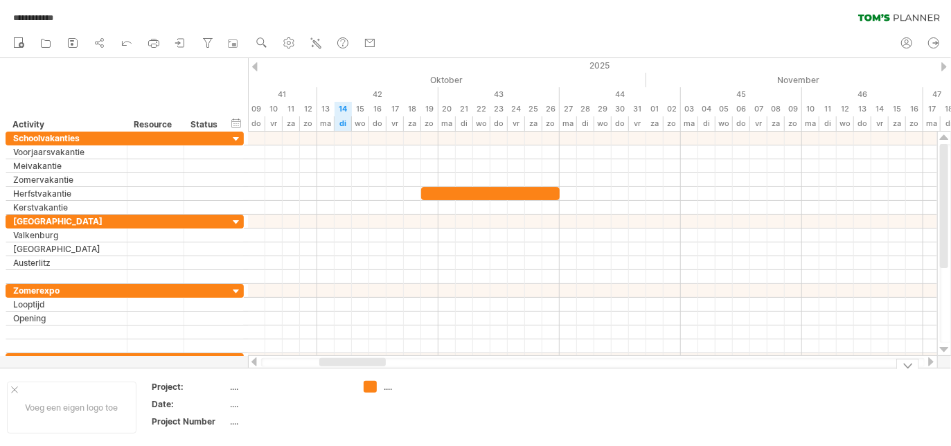
click at [387, 387] on div "...." at bounding box center [422, 387] width 76 height 12
click at [387, 387] on input "text" at bounding box center [418, 387] width 69 height 12
type input "*"
type input "**********"
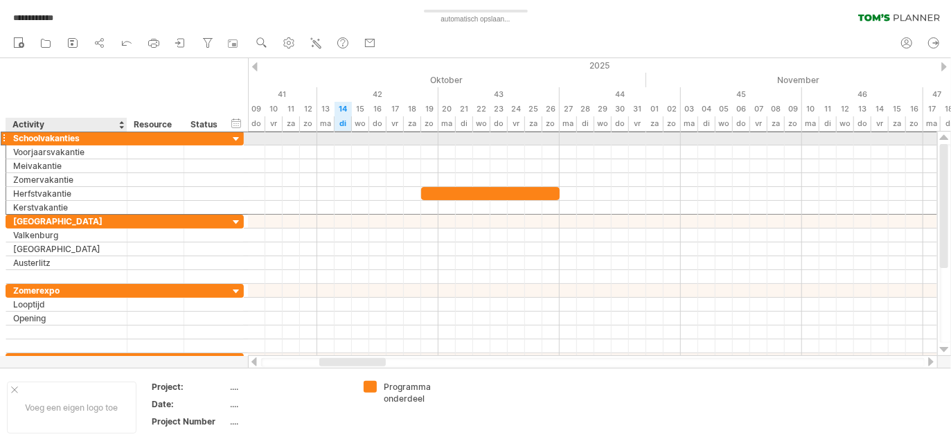
click at [116, 135] on div "Schoolvakanties" at bounding box center [66, 138] width 107 height 13
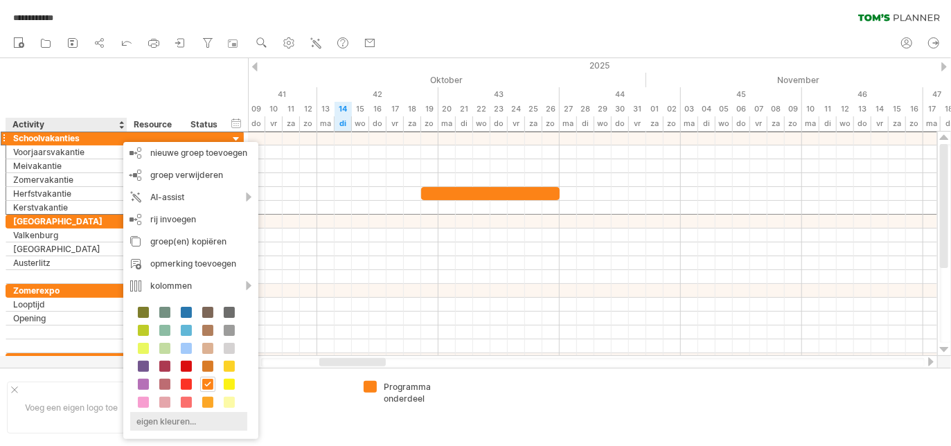
click at [161, 420] on div "eigen kleuren..." at bounding box center [188, 421] width 117 height 19
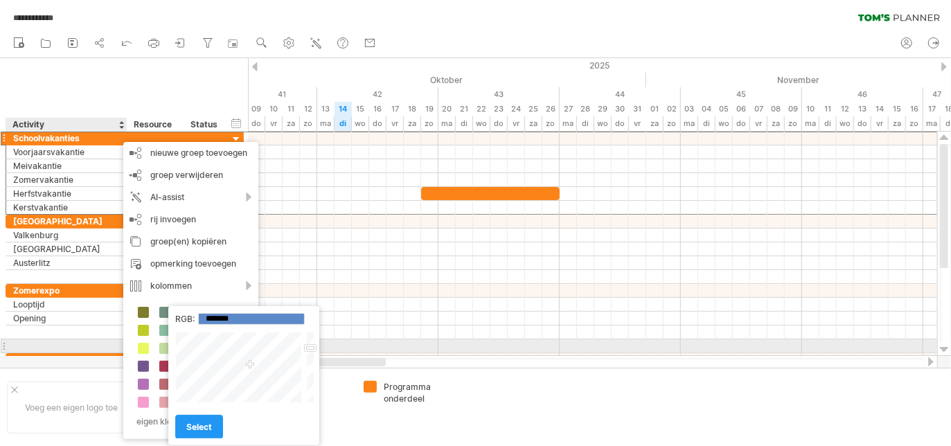
click at [311, 347] on div at bounding box center [309, 367] width 10 height 71
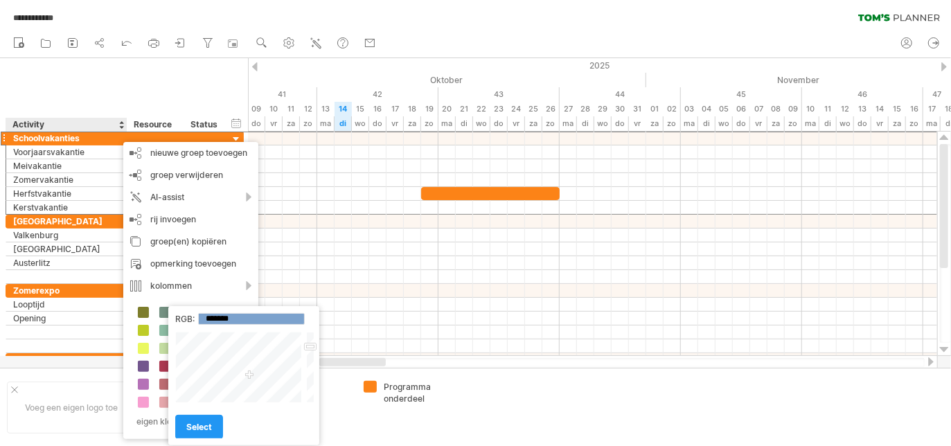
drag, startPoint x: 252, startPoint y: 347, endPoint x: 251, endPoint y: 376, distance: 28.4
type input "*******"
click at [251, 376] on div at bounding box center [239, 367] width 129 height 71
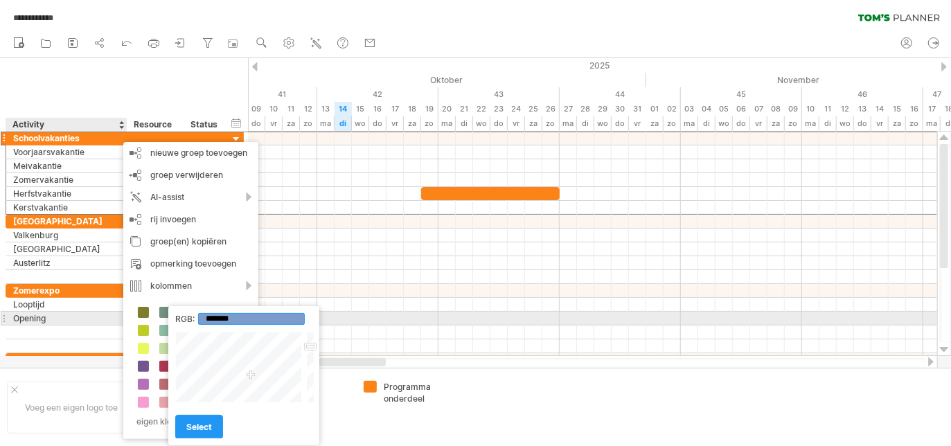
drag, startPoint x: 253, startPoint y: 317, endPoint x: 191, endPoint y: 315, distance: 61.7
click at [191, 315] on div "RGB: *******" at bounding box center [243, 319] width 137 height 12
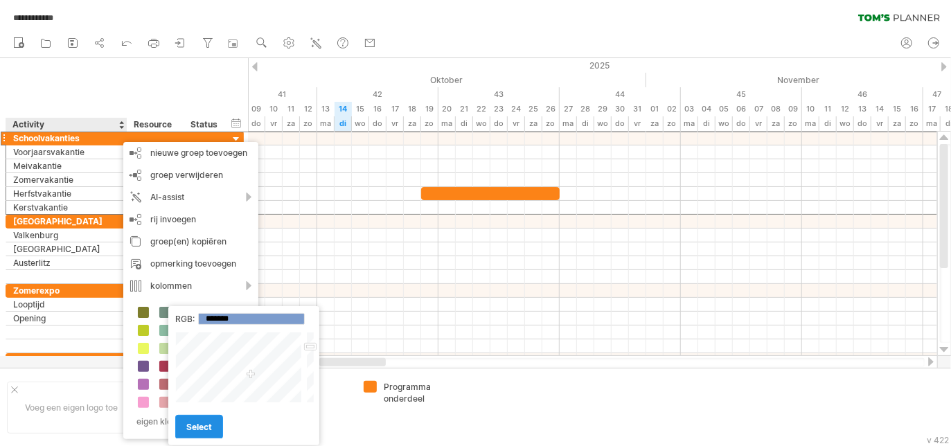
click at [203, 430] on span "select" at bounding box center [199, 427] width 26 height 10
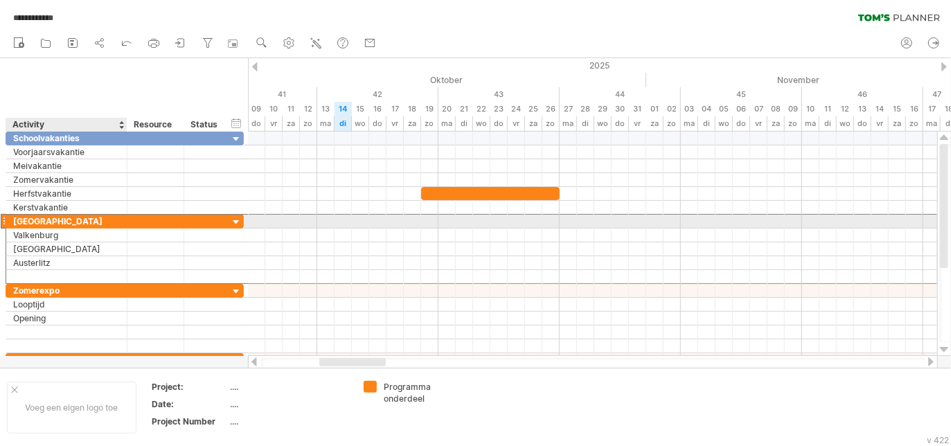
click at [100, 221] on div "[GEOGRAPHIC_DATA]" at bounding box center [66, 221] width 107 height 13
click at [100, 222] on input "********" at bounding box center [66, 221] width 107 height 13
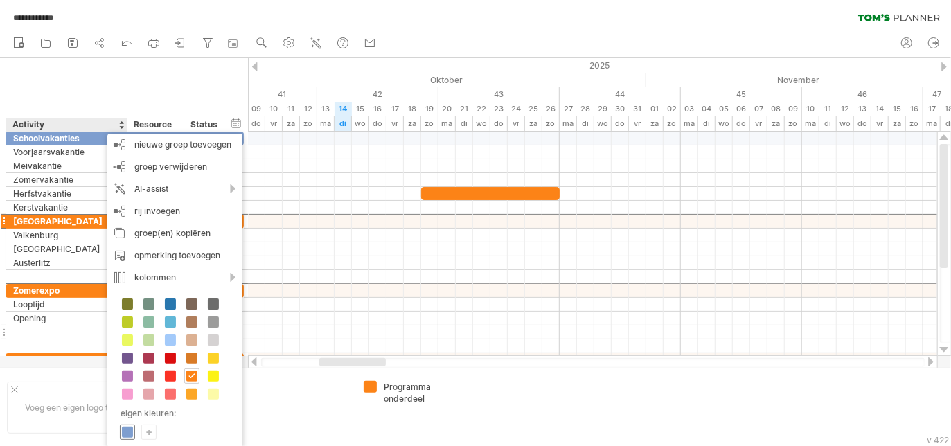
drag, startPoint x: 130, startPoint y: 428, endPoint x: 52, endPoint y: 327, distance: 127.5
click at [128, 428] on span at bounding box center [127, 432] width 11 height 11
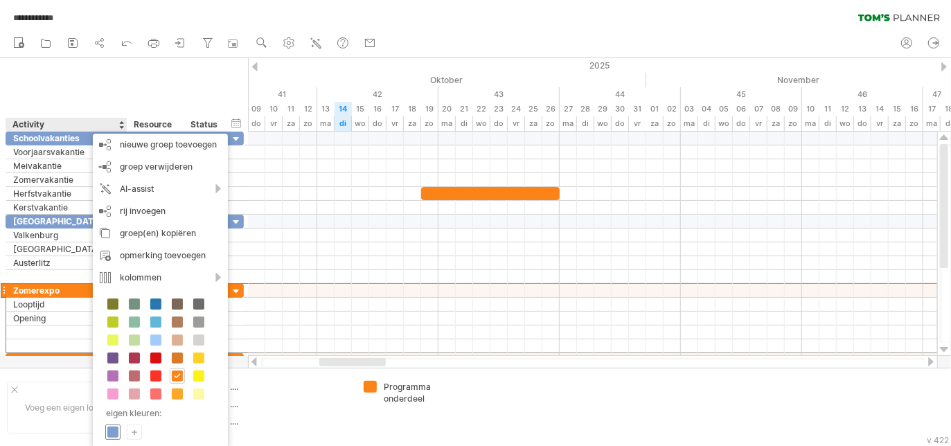
click at [114, 428] on span at bounding box center [112, 432] width 11 height 11
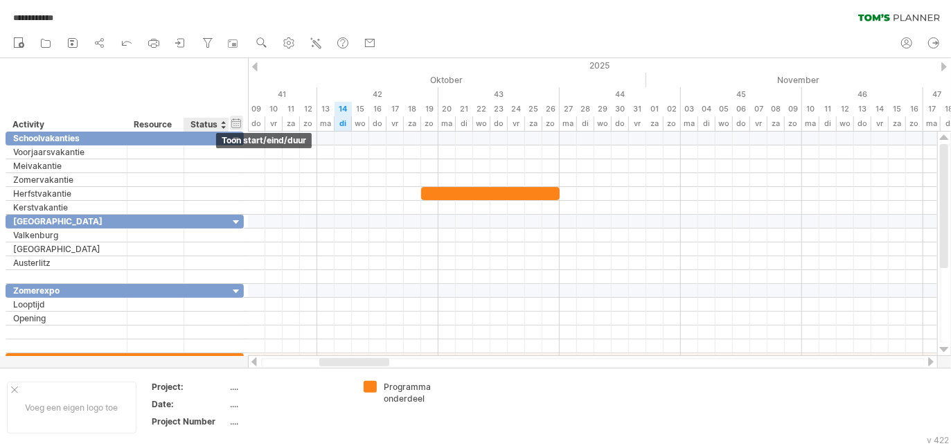
click at [235, 121] on div "verberg start/eind/duur toon start/eind/duur" at bounding box center [236, 123] width 13 height 15
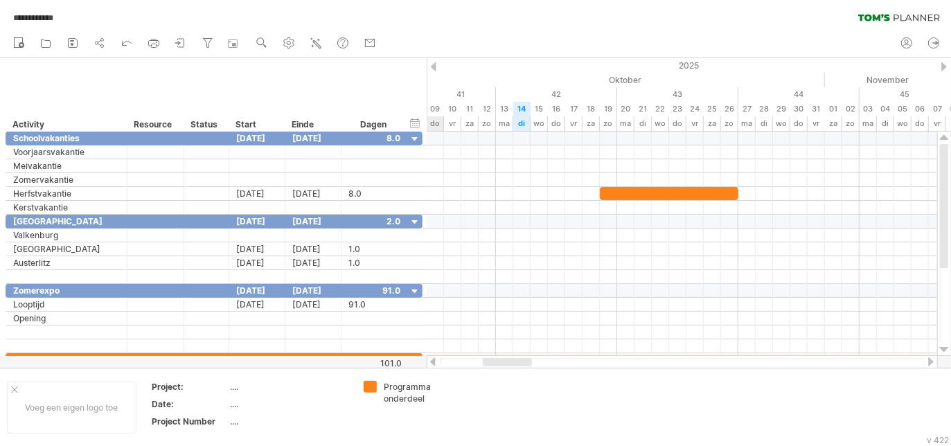
click at [512, 361] on div at bounding box center [507, 362] width 49 height 8
click at [415, 119] on div "verberg start/eind/duur toon start/eind/duur" at bounding box center [415, 123] width 13 height 15
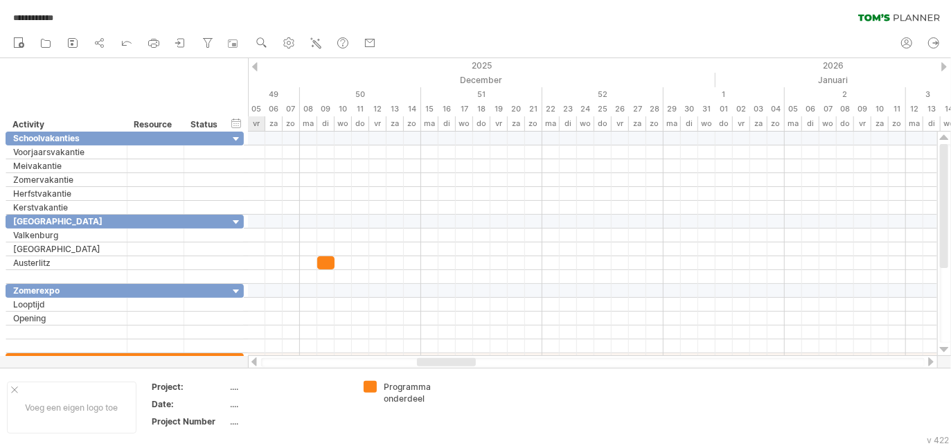
drag, startPoint x: 340, startPoint y: 360, endPoint x: 438, endPoint y: 363, distance: 97.8
click at [438, 363] on div at bounding box center [446, 362] width 59 height 8
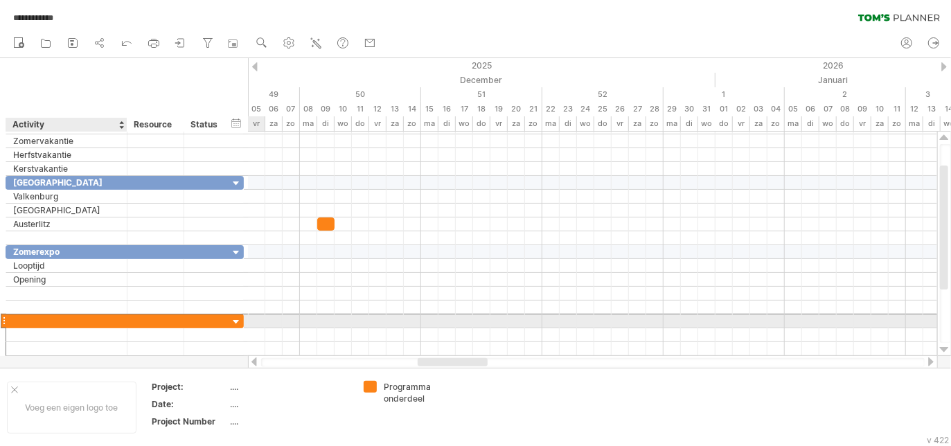
click at [79, 319] on div at bounding box center [66, 321] width 107 height 13
click at [0, 0] on input "text" at bounding box center [0, 0] width 0 height 0
type input "**********"
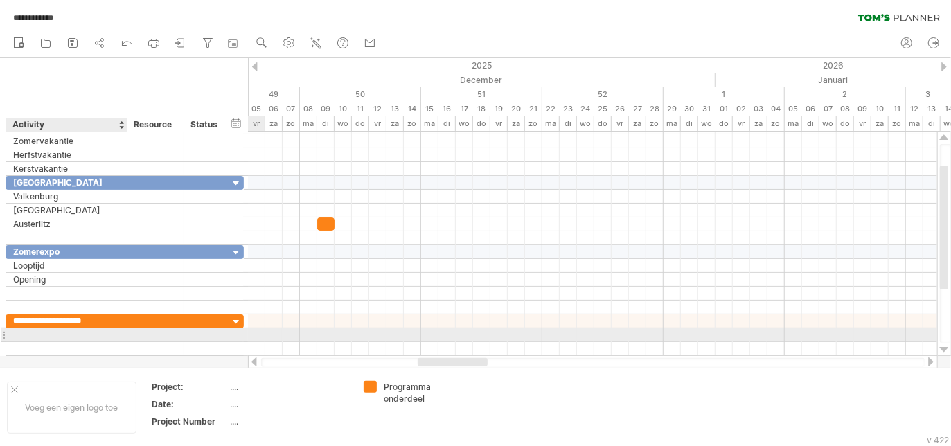
click at [106, 332] on div at bounding box center [66, 334] width 107 height 13
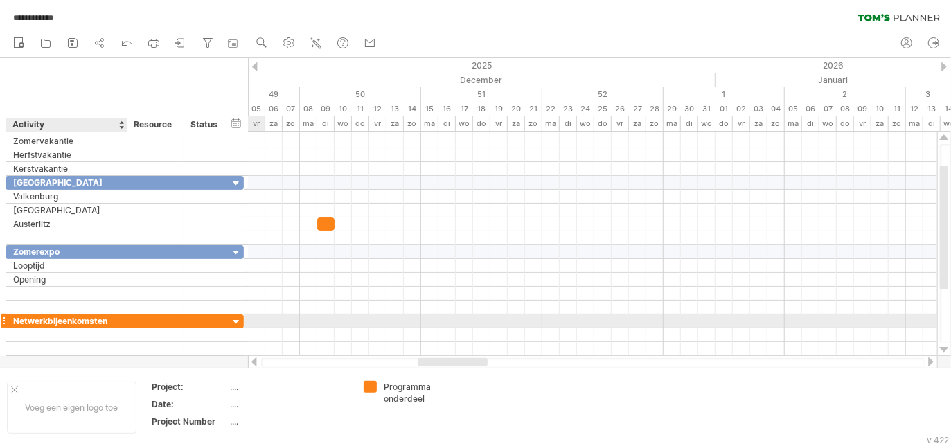
click at [122, 315] on div at bounding box center [125, 322] width 7 height 14
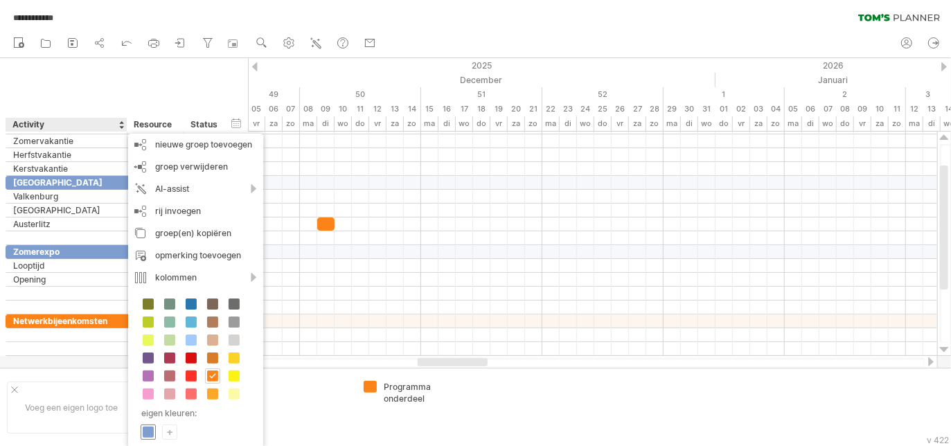
click at [148, 433] on span at bounding box center [148, 432] width 11 height 11
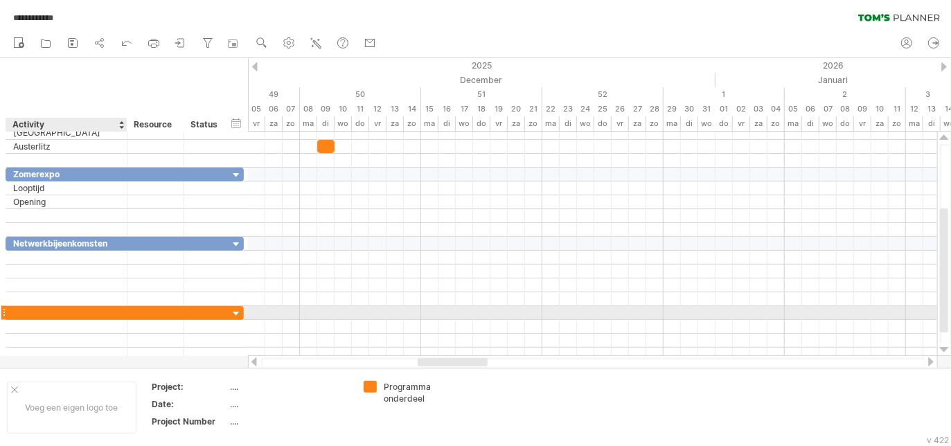
click at [60, 308] on div at bounding box center [66, 312] width 107 height 13
type input "**********"
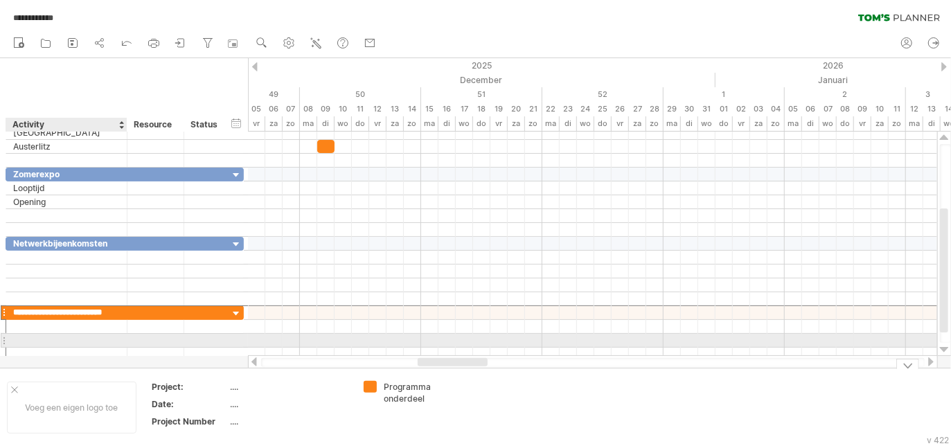
click at [89, 336] on div at bounding box center [66, 340] width 107 height 13
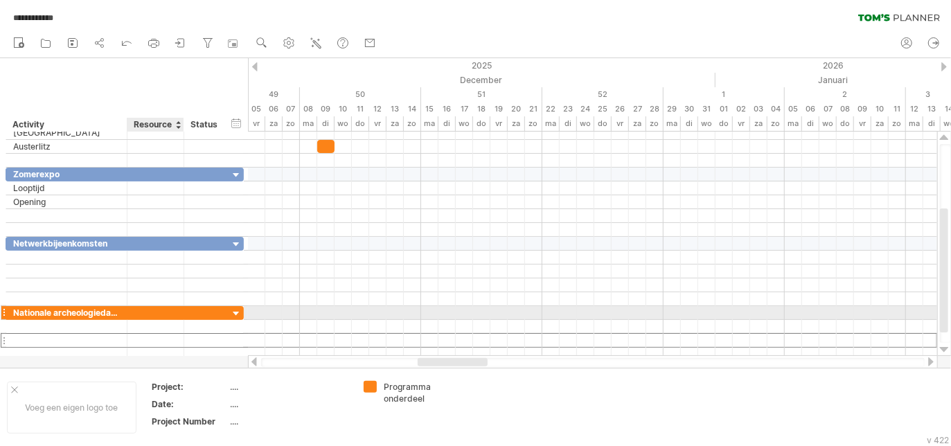
click at [160, 312] on div at bounding box center [155, 312] width 42 height 13
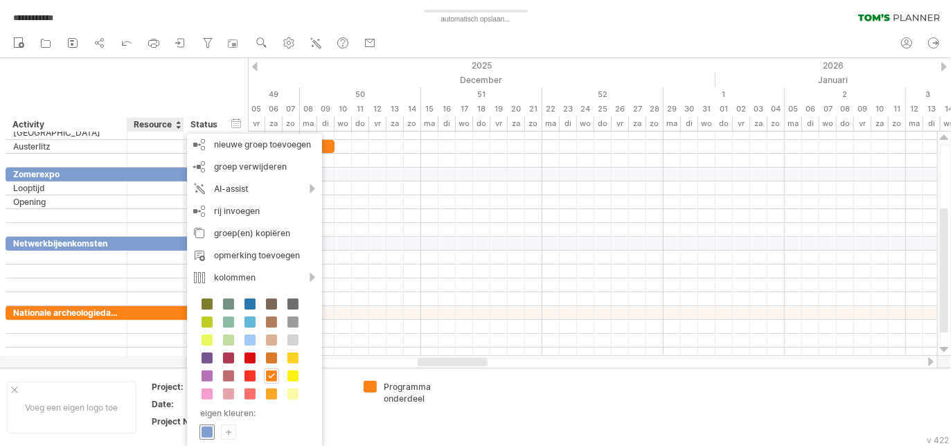
click at [204, 428] on span at bounding box center [207, 432] width 11 height 11
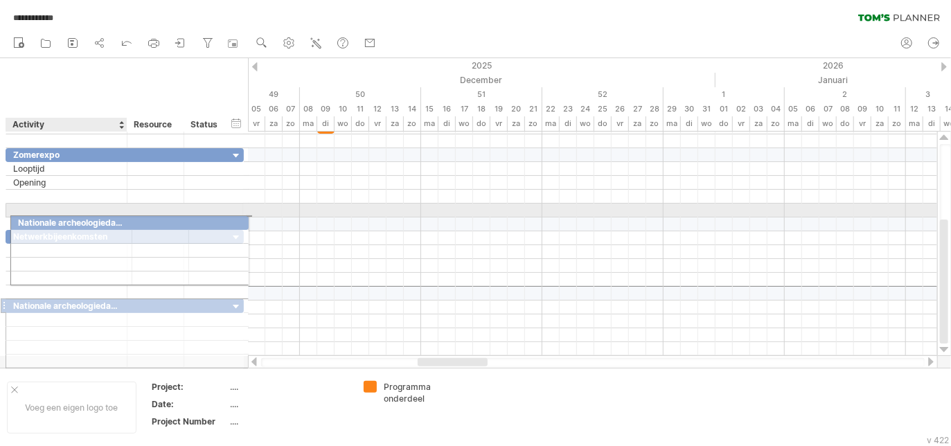
drag, startPoint x: 35, startPoint y: 293, endPoint x: 39, endPoint y: 220, distance: 72.9
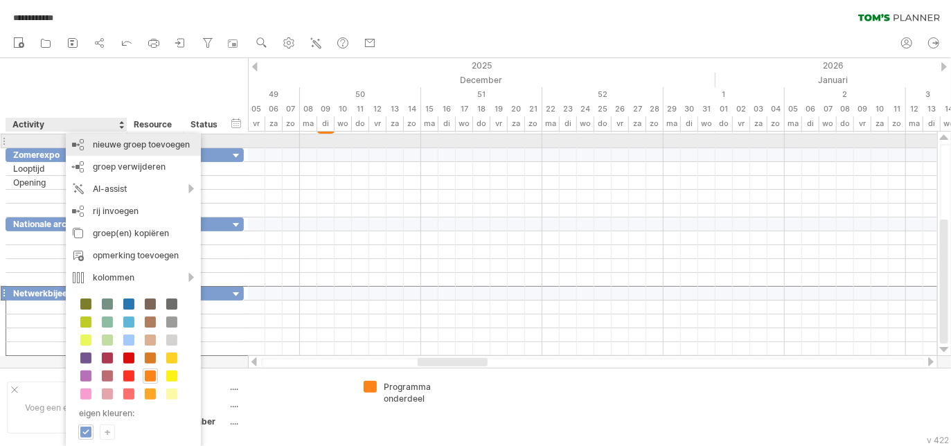
click at [123, 145] on div "nieuwe groep toevoegen" at bounding box center [133, 145] width 135 height 22
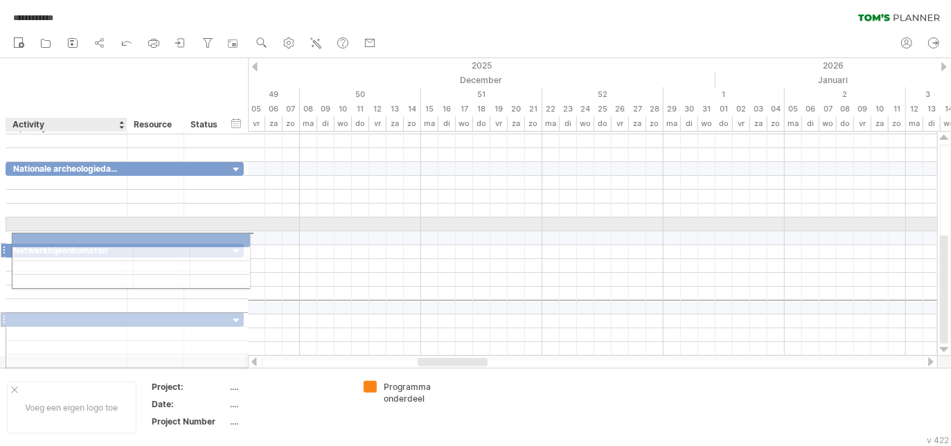
drag, startPoint x: 61, startPoint y: 305, endPoint x: 65, endPoint y: 238, distance: 67.3
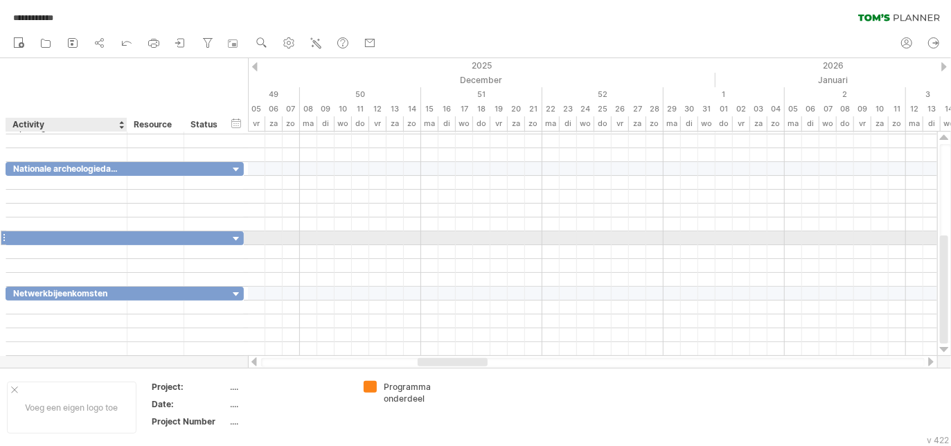
click at [81, 235] on div at bounding box center [66, 237] width 107 height 13
click at [81, 235] on input "text" at bounding box center [66, 237] width 107 height 13
type input "*"
type input "**********"
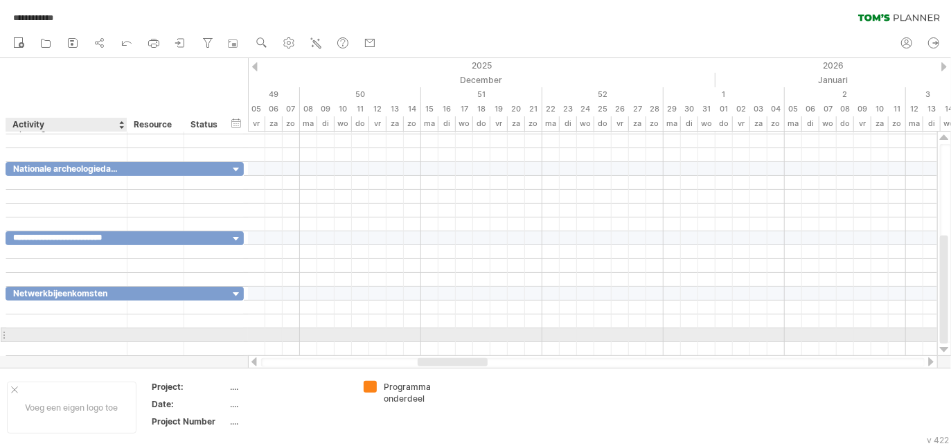
click at [89, 335] on div at bounding box center [66, 334] width 107 height 13
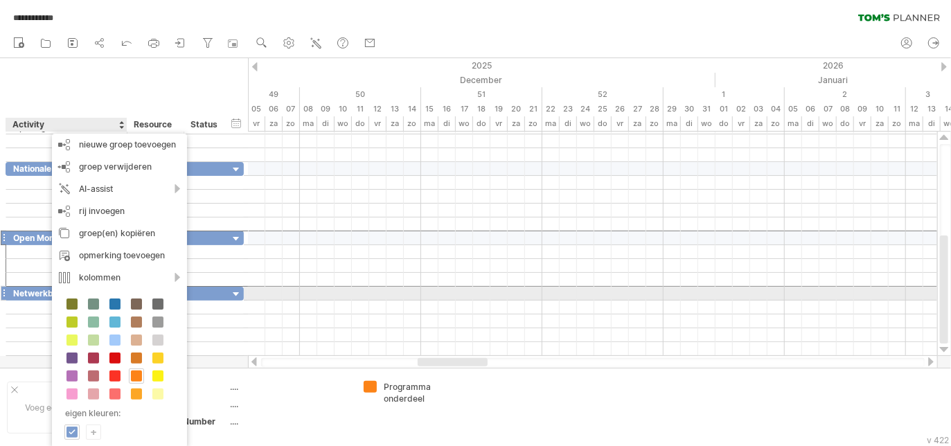
click at [24, 292] on div "Netwerkbijeenkomsten" at bounding box center [66, 293] width 107 height 13
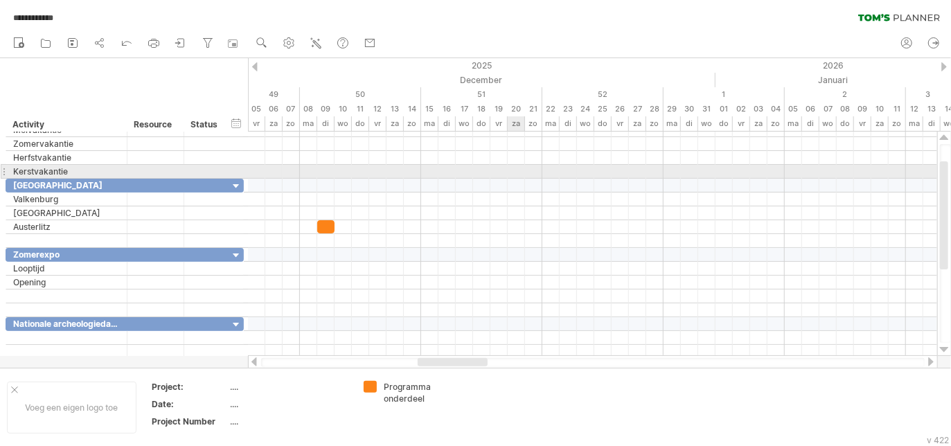
click at [513, 171] on div at bounding box center [592, 172] width 689 height 14
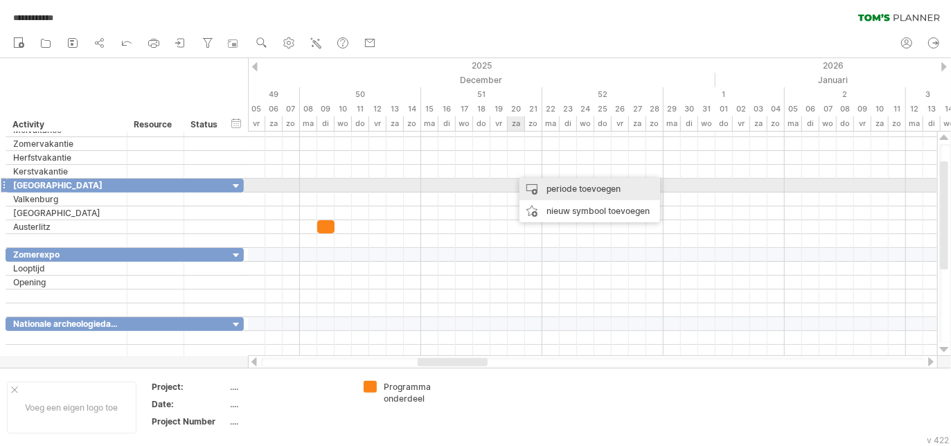
click at [538, 183] on div "periode toevoegen" at bounding box center [590, 189] width 141 height 22
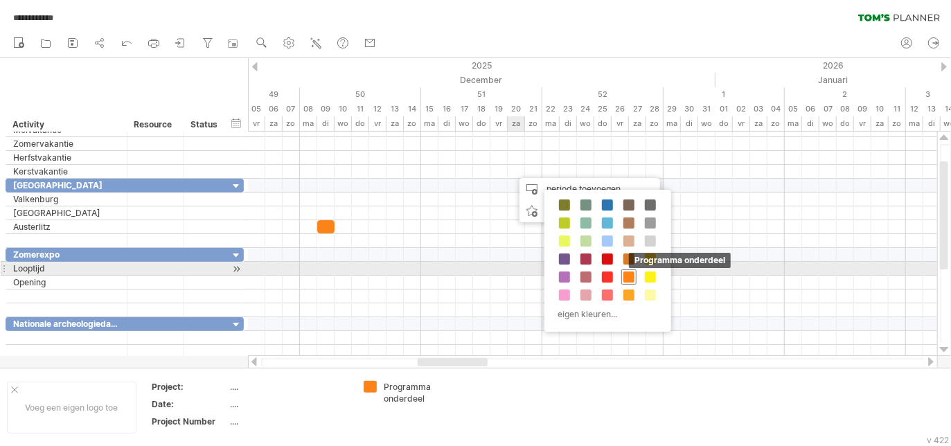
click at [629, 272] on span at bounding box center [629, 277] width 11 height 11
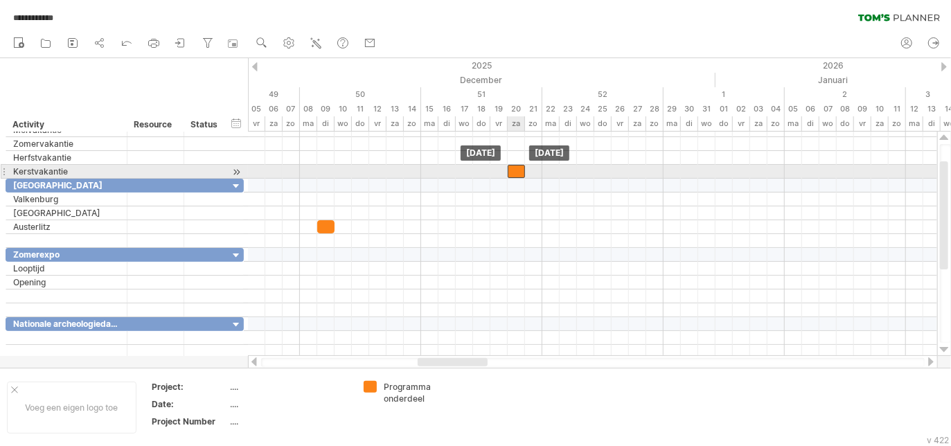
drag, startPoint x: 522, startPoint y: 173, endPoint x: 514, endPoint y: 173, distance: 7.6
click at [514, 173] on div at bounding box center [516, 171] width 17 height 13
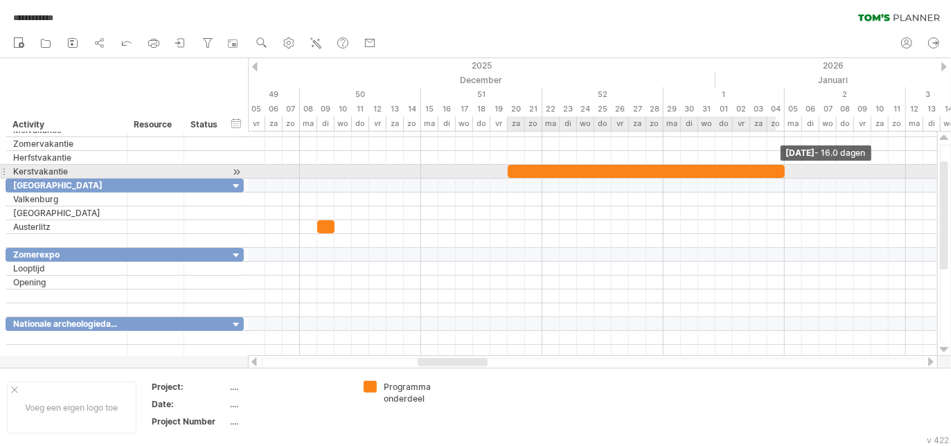
drag, startPoint x: 525, startPoint y: 168, endPoint x: 781, endPoint y: 173, distance: 255.7
click at [781, 173] on div at bounding box center [646, 171] width 277 height 13
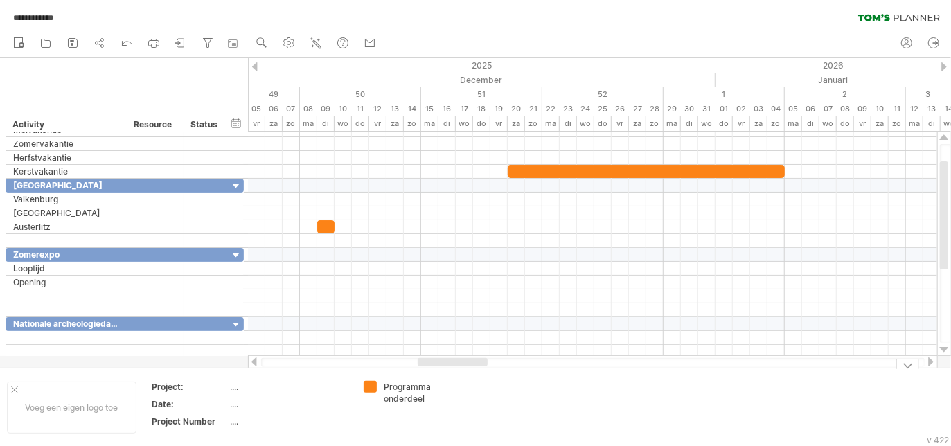
click at [543, 412] on td at bounding box center [520, 407] width 109 height 53
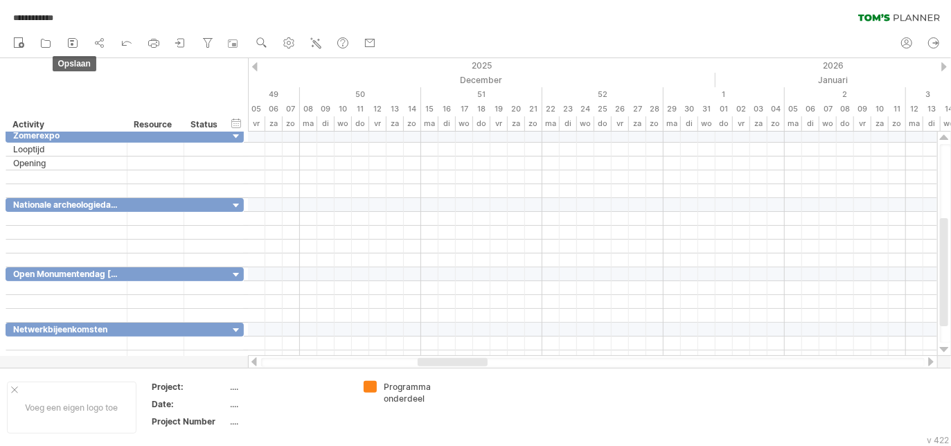
drag, startPoint x: 73, startPoint y: 41, endPoint x: 101, endPoint y: 77, distance: 45.9
click at [73, 41] on rect at bounding box center [72, 40] width 4 height 1
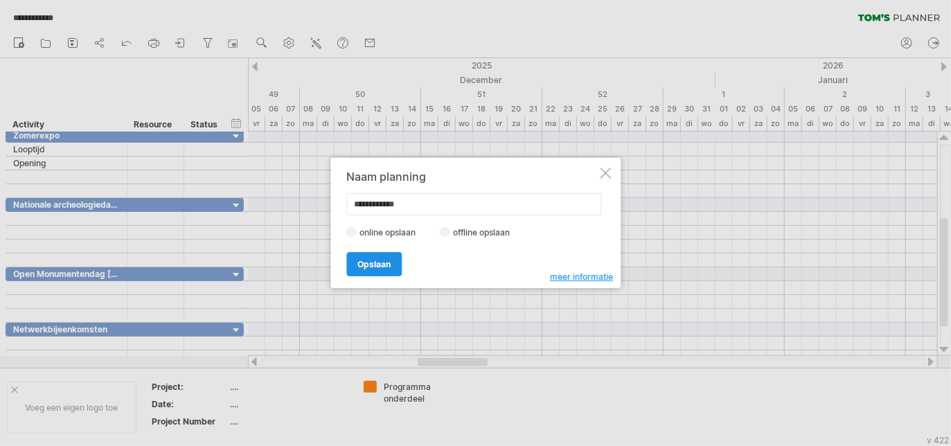
click at [388, 267] on span "Opslaan" at bounding box center [374, 264] width 33 height 10
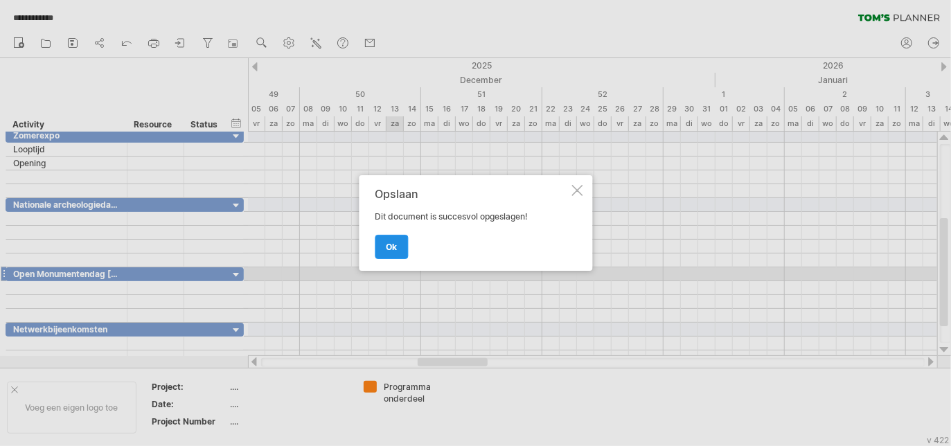
click at [389, 249] on span "ok" at bounding box center [391, 247] width 11 height 10
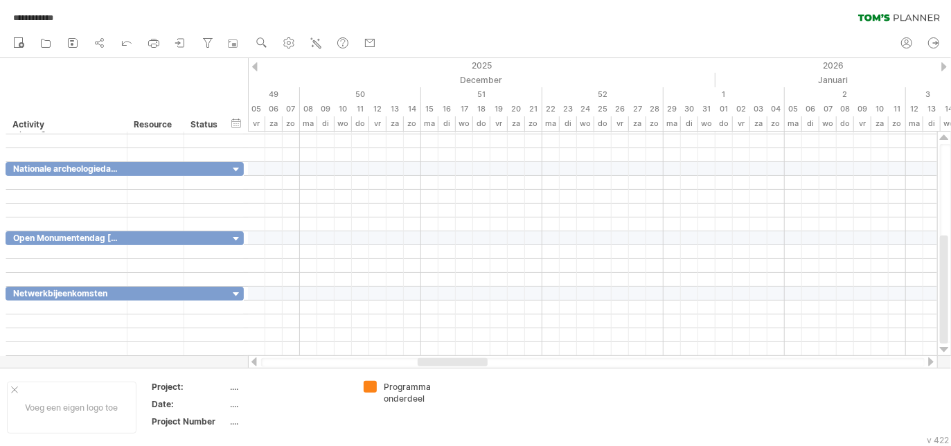
drag, startPoint x: 438, startPoint y: 357, endPoint x: 308, endPoint y: 361, distance: 129.6
click at [308, 361] on div at bounding box center [593, 362] width 690 height 14
click at [290, 358] on div at bounding box center [593, 362] width 664 height 9
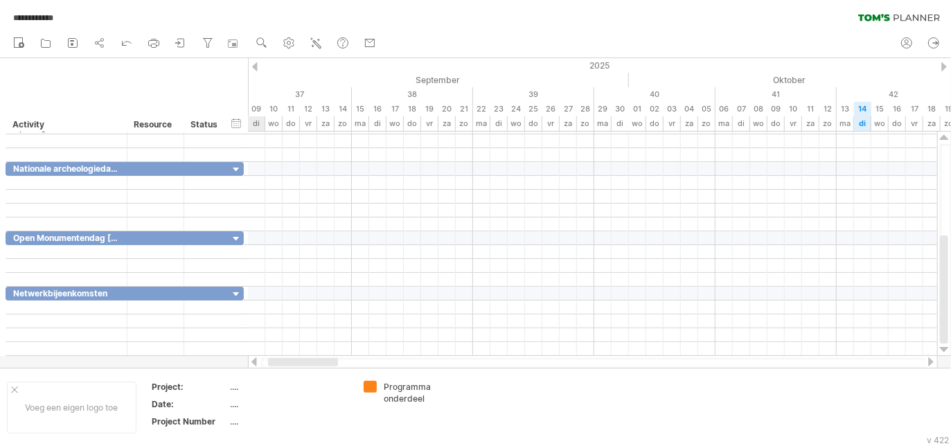
drag, startPoint x: 439, startPoint y: 364, endPoint x: 290, endPoint y: 362, distance: 149.7
click at [290, 362] on div at bounding box center [303, 362] width 70 height 8
